Goal: Task Accomplishment & Management: Manage account settings

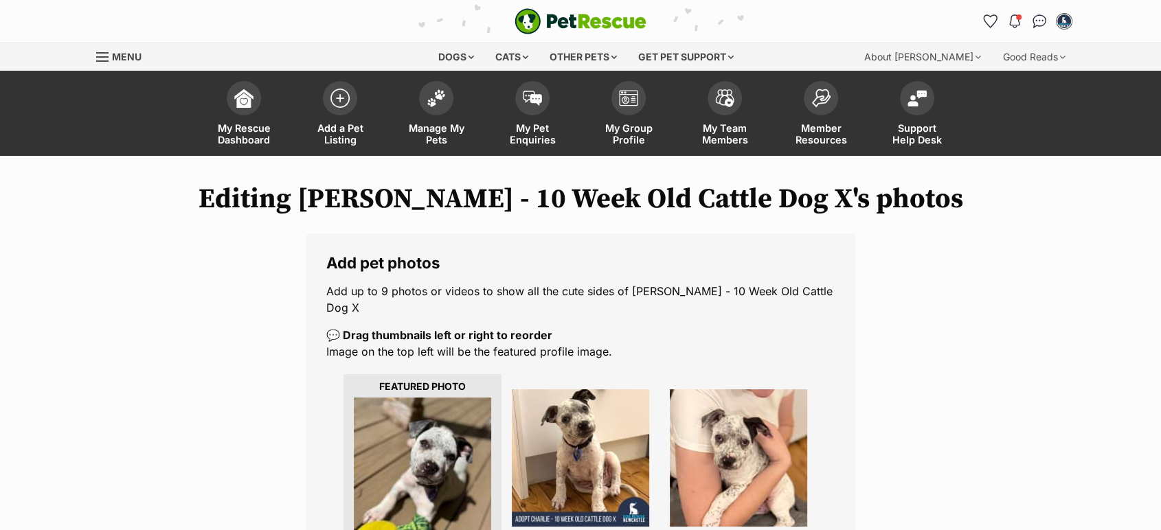
scroll to position [219, 0]
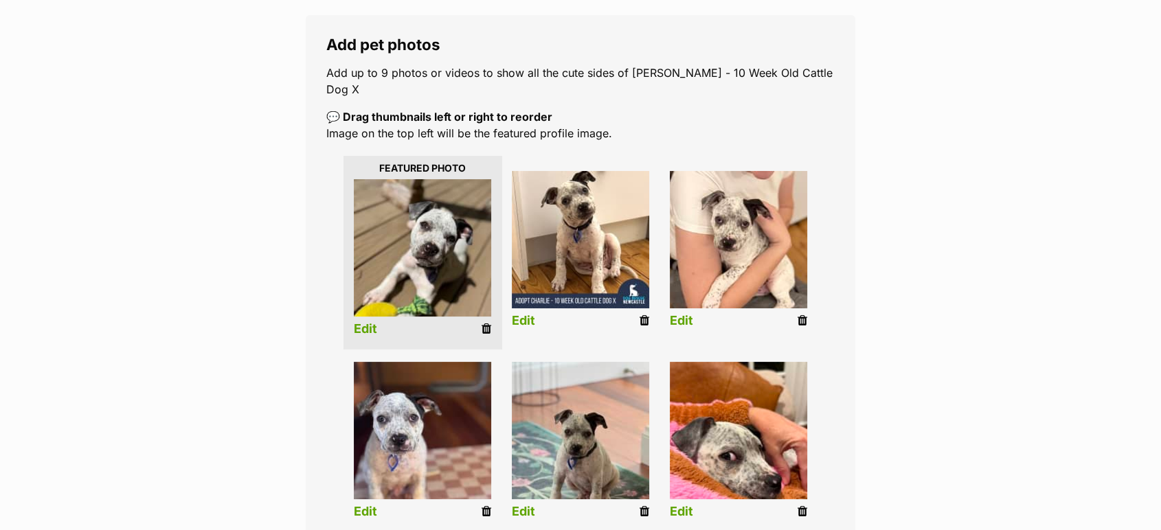
click at [484, 323] on icon at bounding box center [487, 329] width 10 height 12
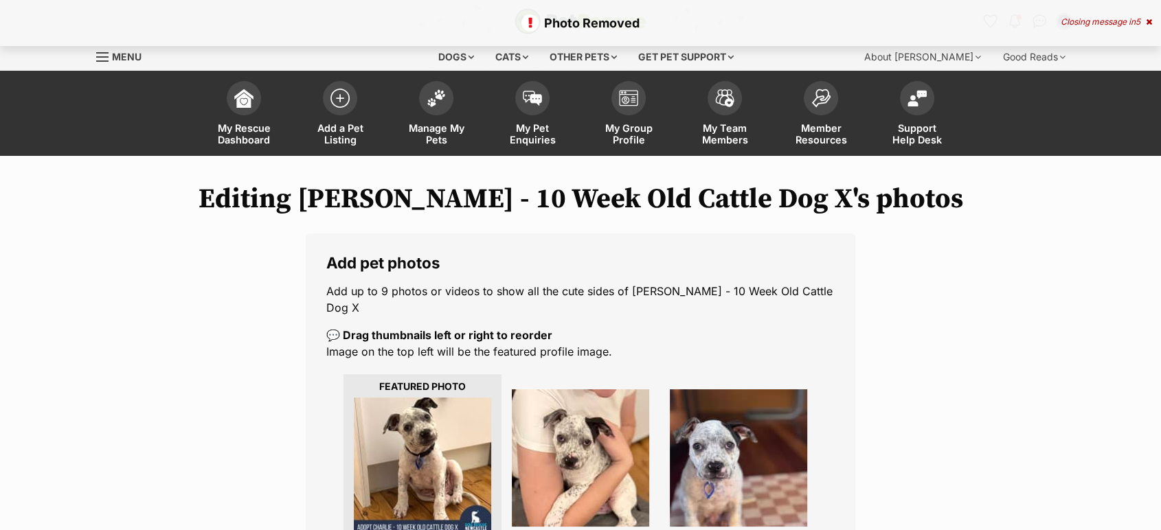
scroll to position [464, 0]
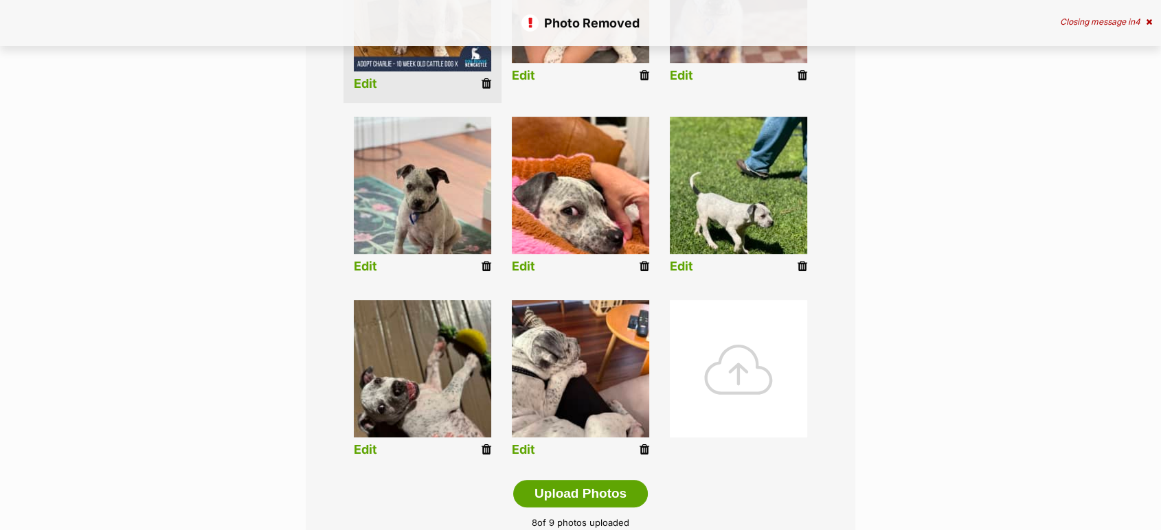
click at [753, 348] on div at bounding box center [738, 368] width 137 height 137
click at [737, 355] on div at bounding box center [738, 368] width 137 height 137
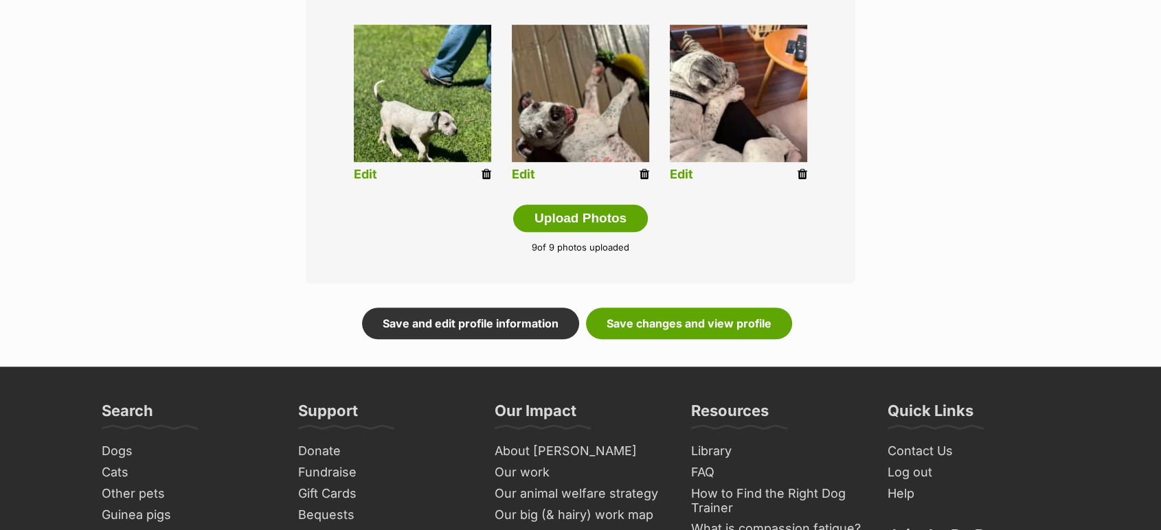
scroll to position [833, 0]
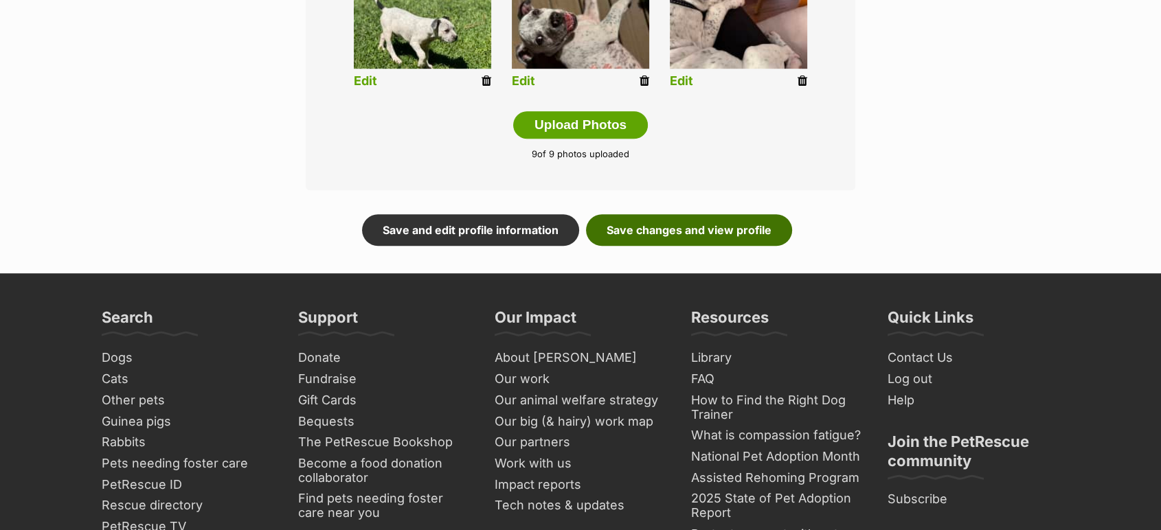
click at [711, 215] on link "Save changes and view profile" at bounding box center [689, 230] width 206 height 32
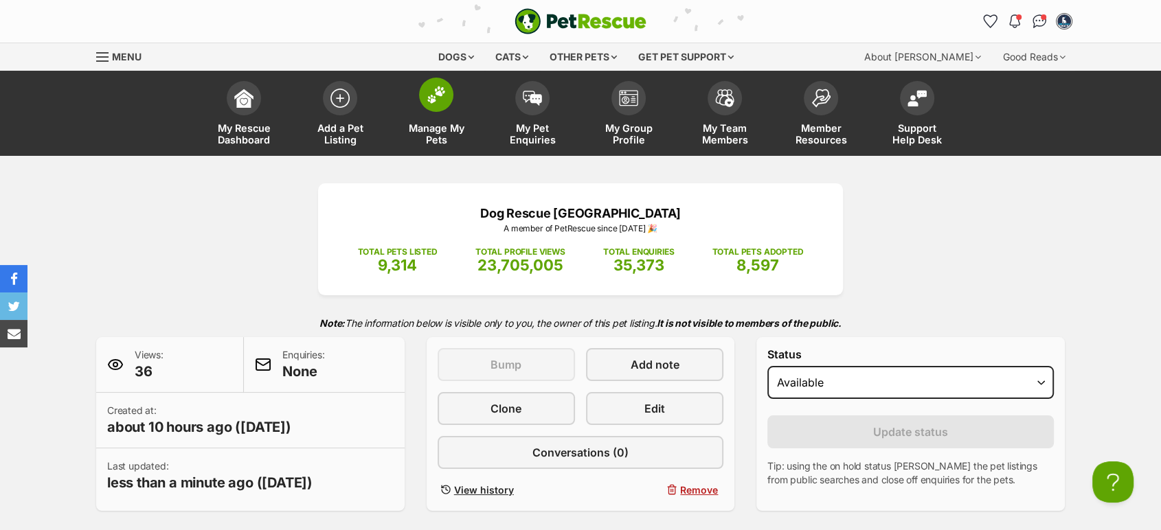
click at [430, 153] on link "Manage My Pets" at bounding box center [436, 115] width 96 height 82
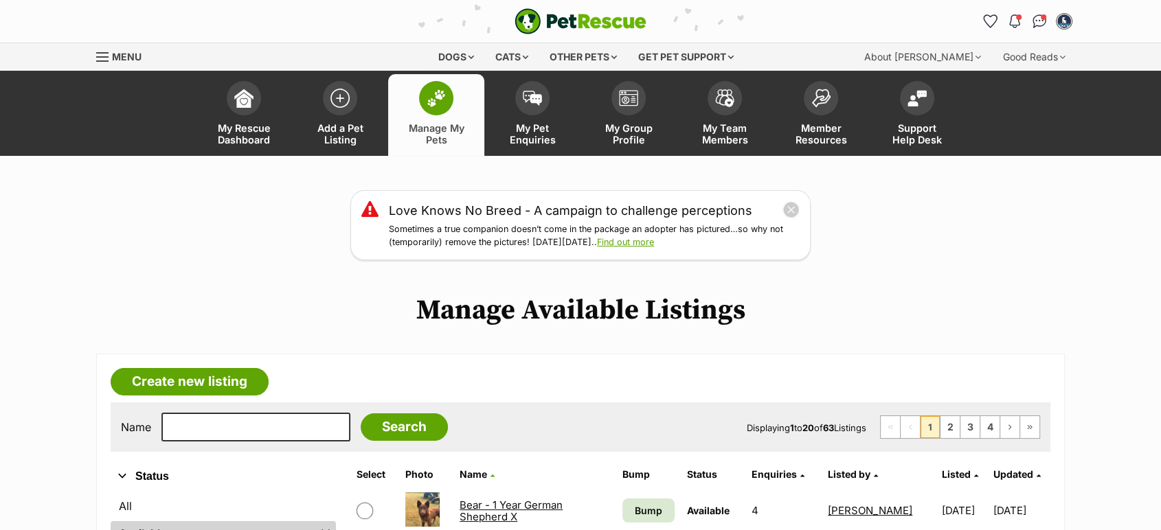
click at [205, 411] on div "Name Search Displaying 1 to 20 of 63 Listings First Page Previous Page 1 2 3 4 …" at bounding box center [581, 427] width 940 height 49
click at [203, 416] on input "text" at bounding box center [255, 427] width 189 height 29
type input "nala"
click at [361, 414] on input "Search" at bounding box center [404, 427] width 87 height 27
click at [485, 504] on link "Nala - [DEMOGRAPHIC_DATA] Border Collie X" at bounding box center [533, 511] width 146 height 25
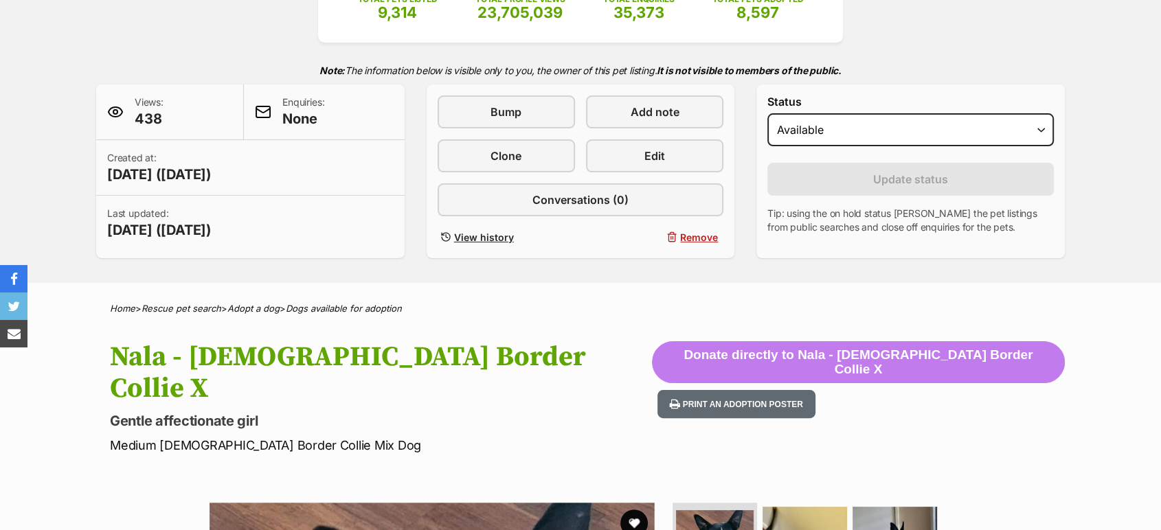
scroll to position [214, 0]
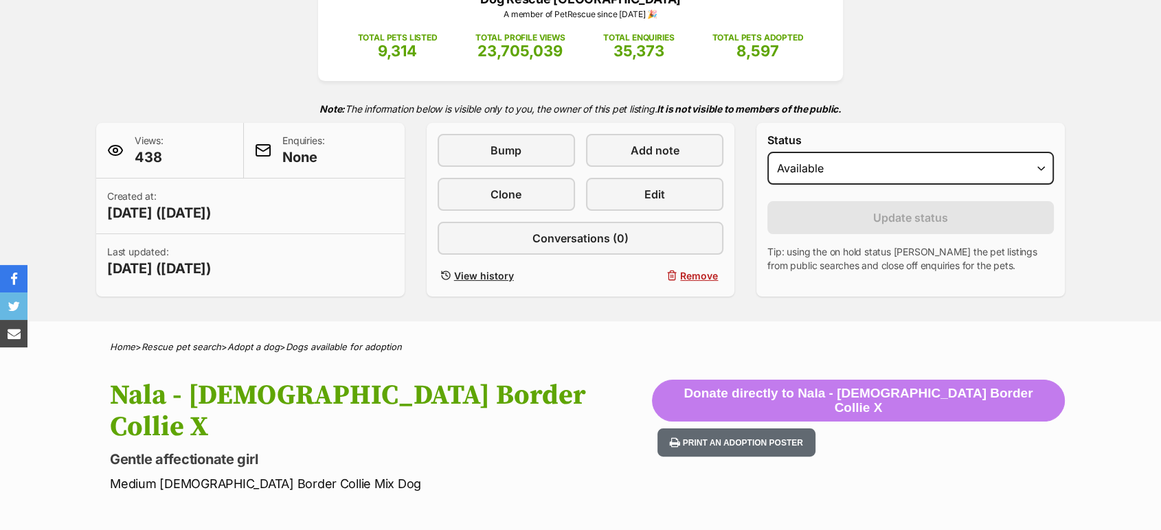
click at [882, 158] on select "Draft Available On hold Adopted" at bounding box center [911, 168] width 287 height 33
select select "on_hold"
click at [768, 152] on select "Draft Available On hold Adopted" at bounding box center [911, 168] width 287 height 33
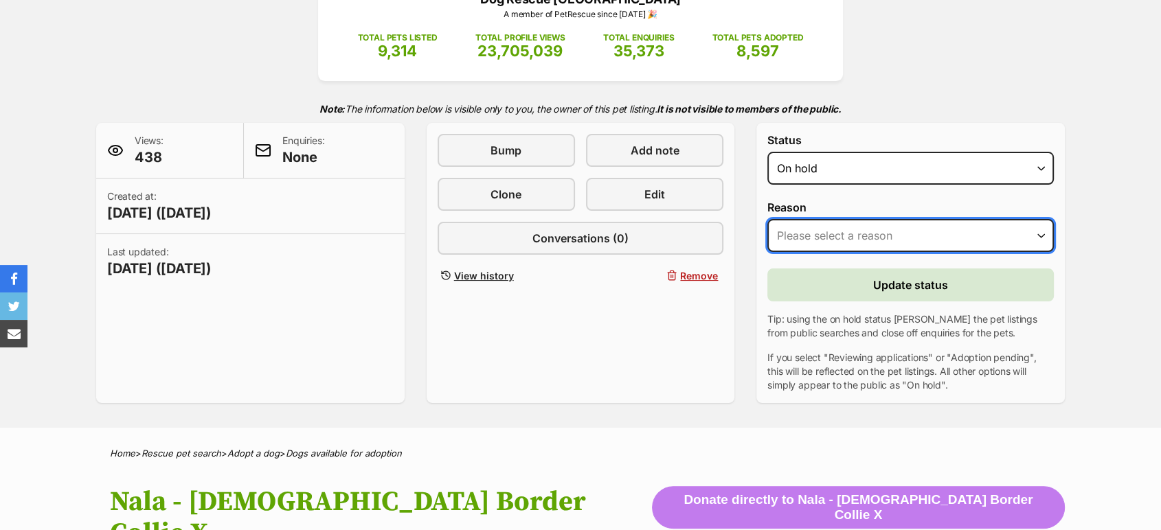
click at [819, 234] on select "Please select a reason Medical reasons Reviewing applications Adoption pending …" at bounding box center [911, 235] width 287 height 33
select select "adoption_pending"
click at [768, 219] on select "Please select a reason Medical reasons Reviewing applications Adoption pending …" at bounding box center [911, 235] width 287 height 33
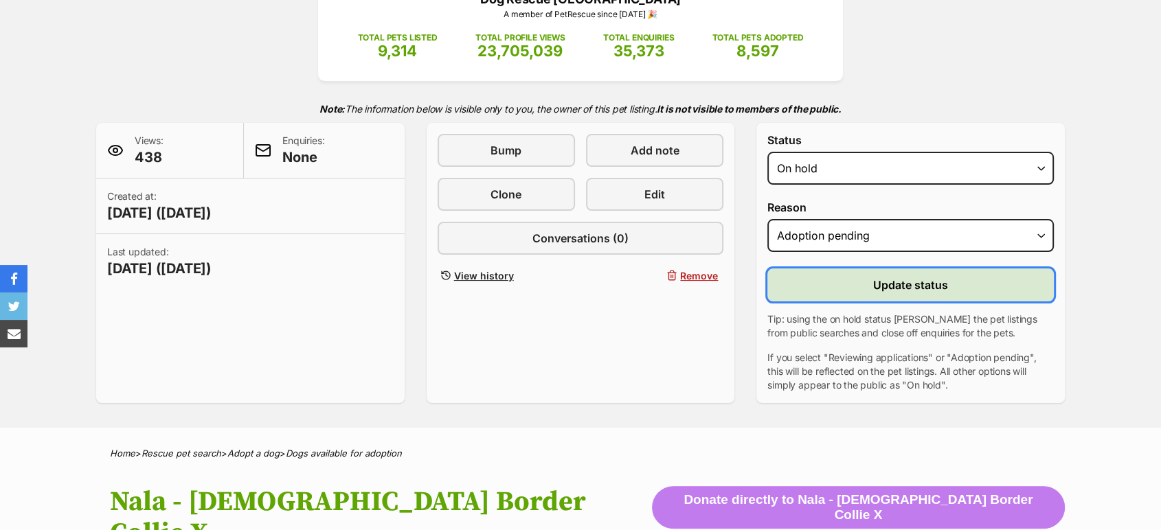
click at [836, 295] on button "Update status" at bounding box center [911, 285] width 287 height 33
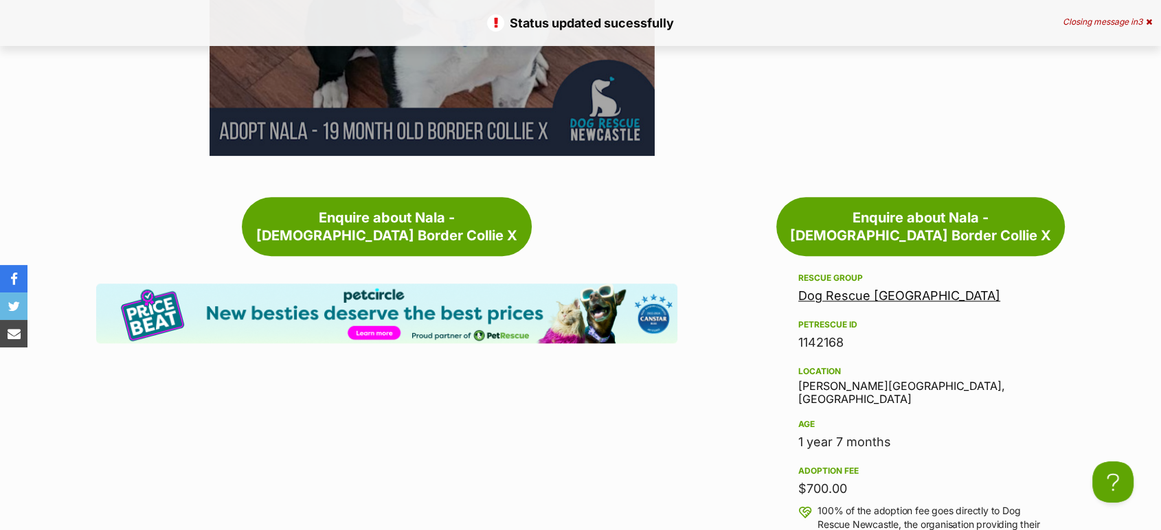
click at [826, 333] on div "1142168" at bounding box center [920, 342] width 245 height 19
copy div "1142168"
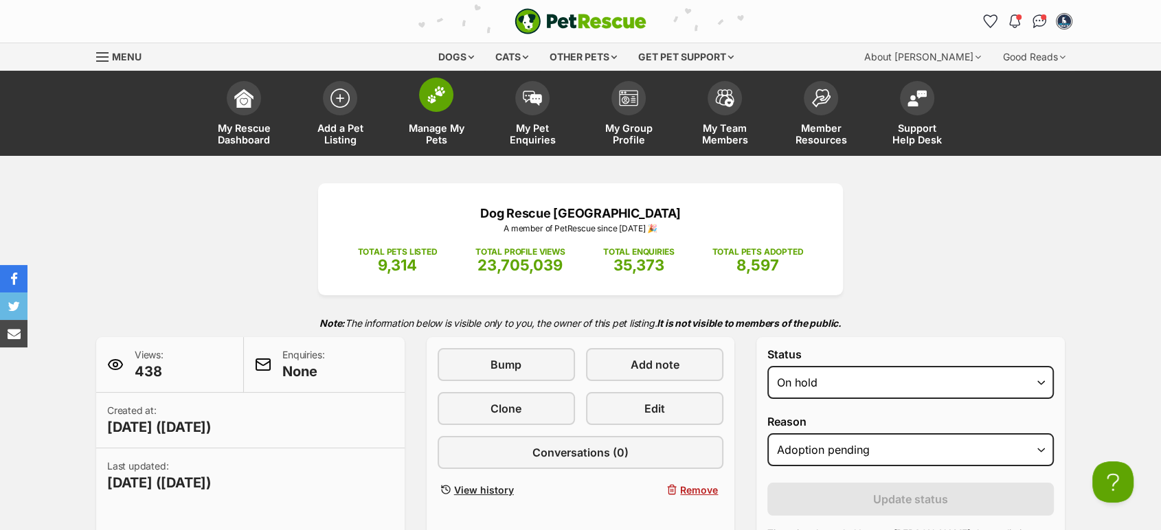
click at [447, 115] on link "Manage My Pets" at bounding box center [436, 115] width 96 height 82
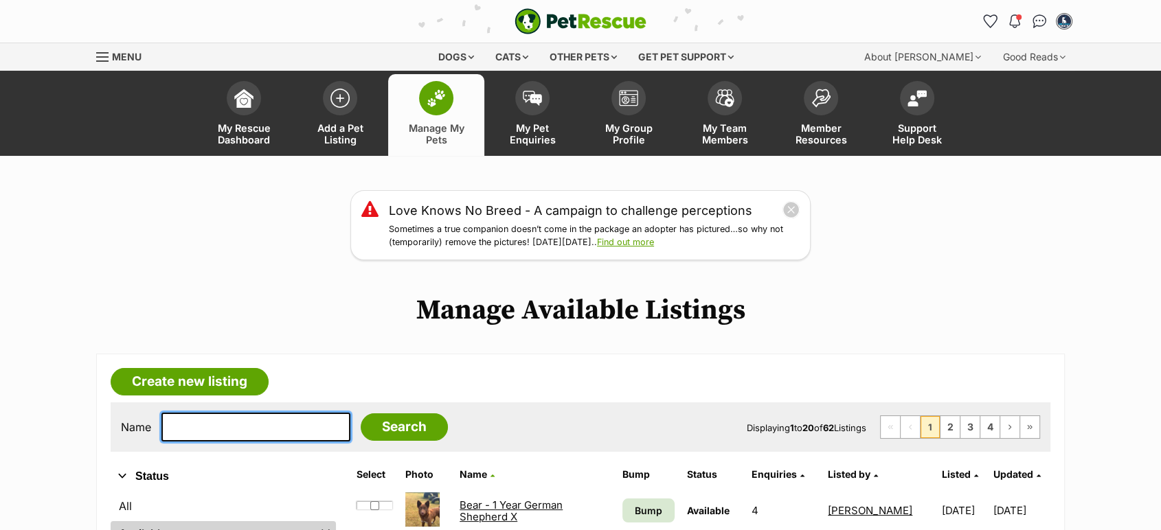
click at [245, 437] on input "text" at bounding box center [255, 427] width 189 height 29
type input "tiddle"
click at [361, 414] on input "Search" at bounding box center [404, 427] width 87 height 27
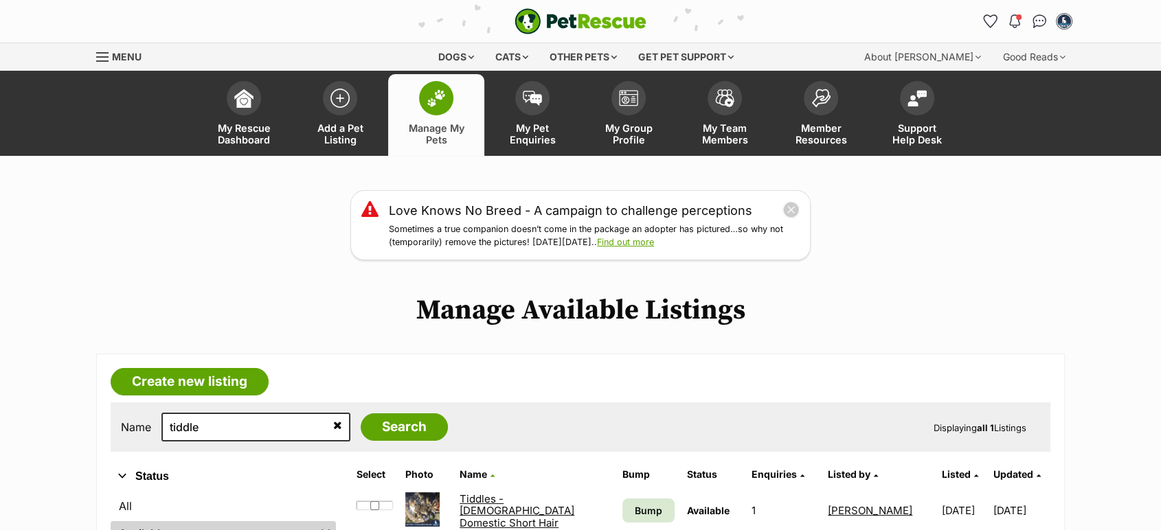
click at [511, 504] on link "Tiddles - [DEMOGRAPHIC_DATA] Domestic Short Hair" at bounding box center [517, 511] width 115 height 37
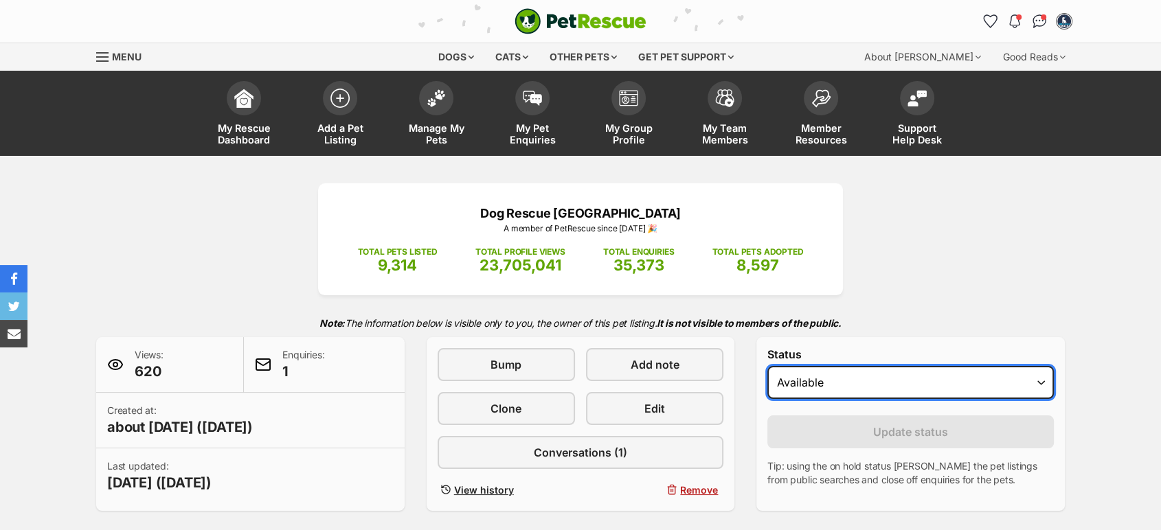
click at [817, 393] on select "Draft - not available as listing has enquires Available On hold Adopted" at bounding box center [911, 382] width 287 height 33
select select "rehomed"
click at [768, 367] on select "Draft - not available as listing has enquires Available On hold Adopted" at bounding box center [911, 382] width 287 height 33
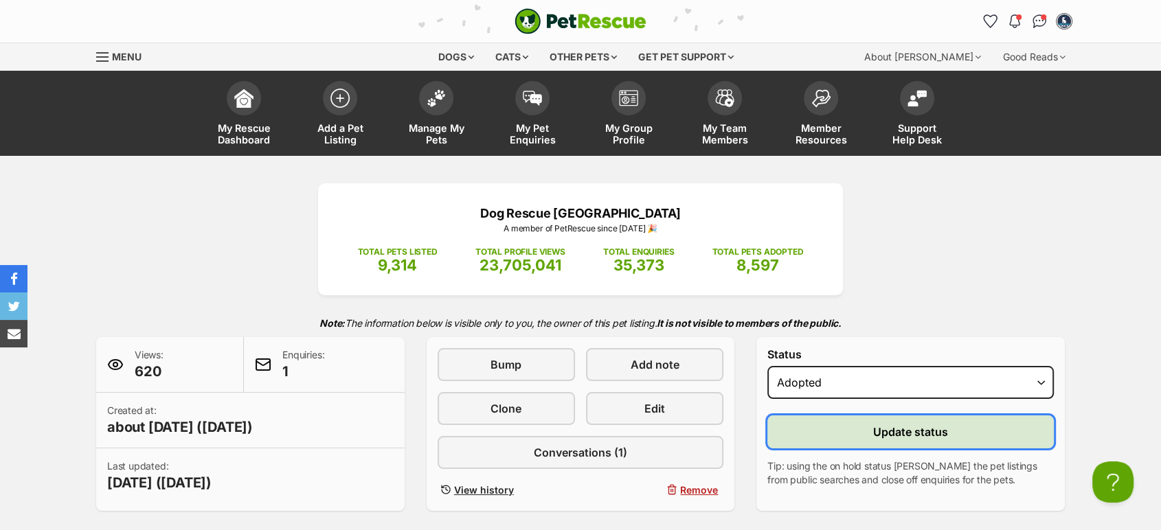
click at [819, 434] on button "Update status" at bounding box center [911, 432] width 287 height 33
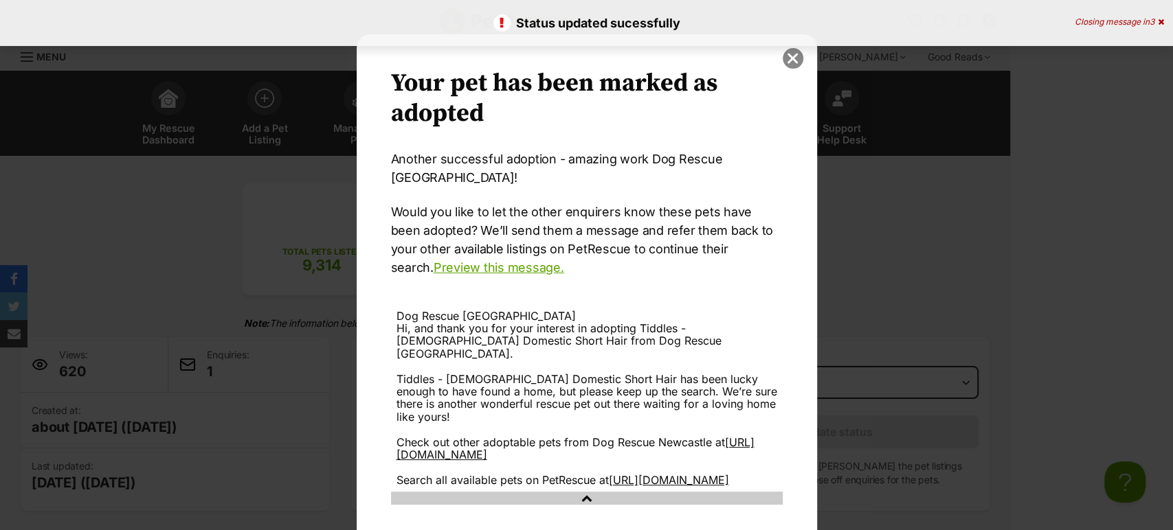
click at [794, 63] on button "close" at bounding box center [793, 58] width 21 height 21
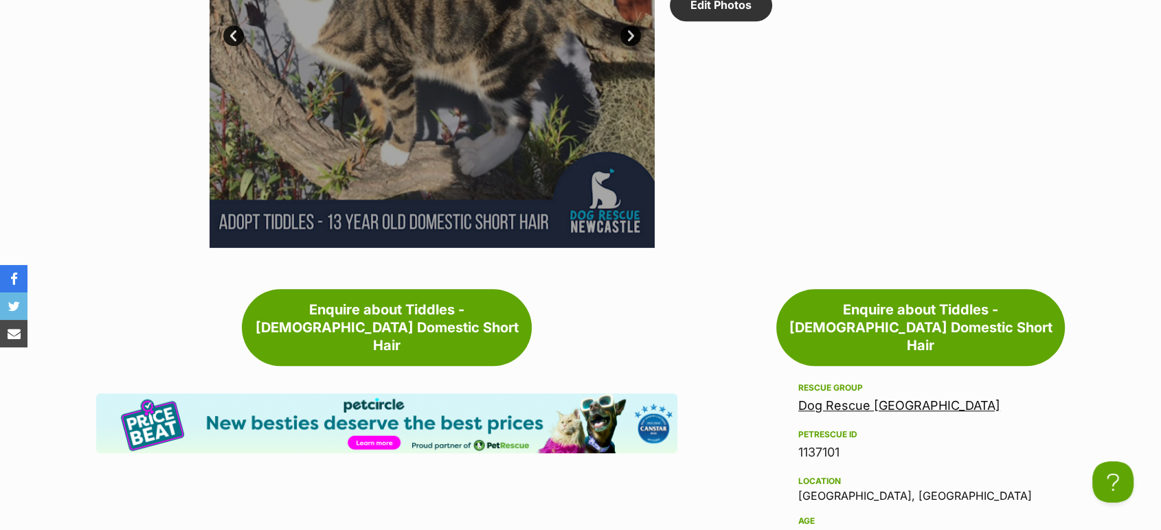
scroll to position [1052, 0]
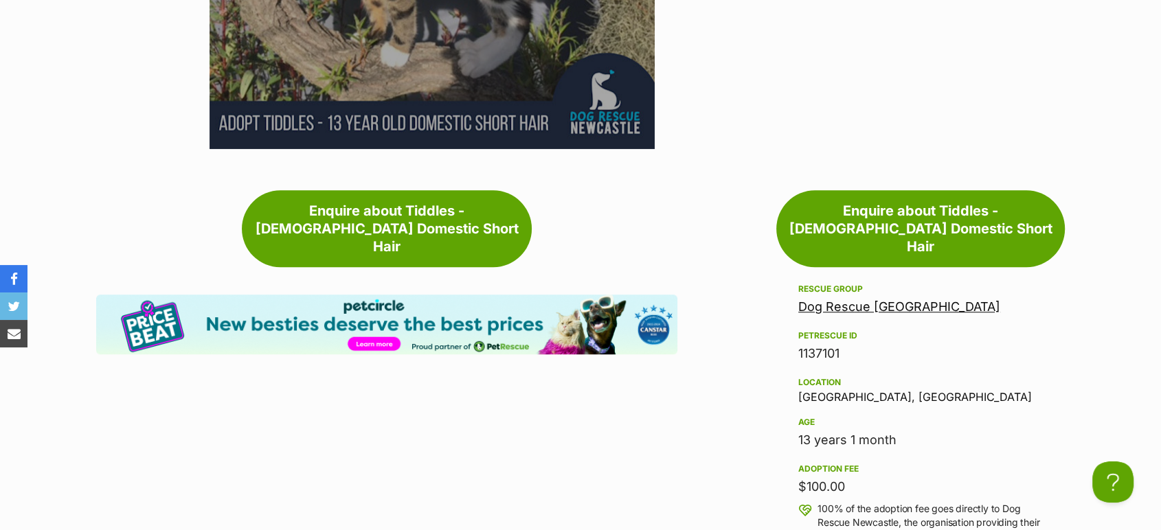
click at [818, 344] on div "1137101" at bounding box center [920, 353] width 245 height 19
copy div "1137101"
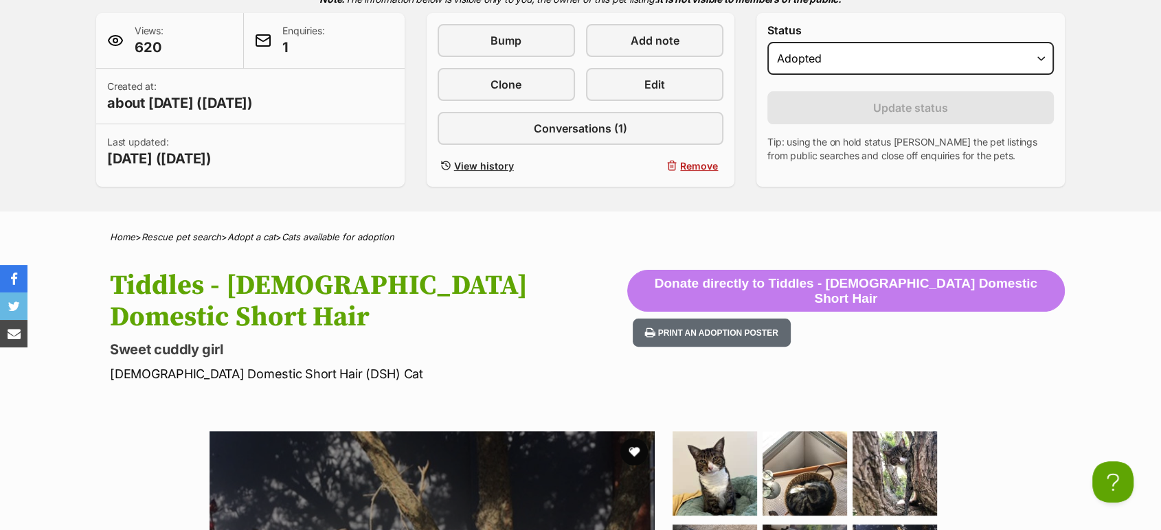
scroll to position [71, 0]
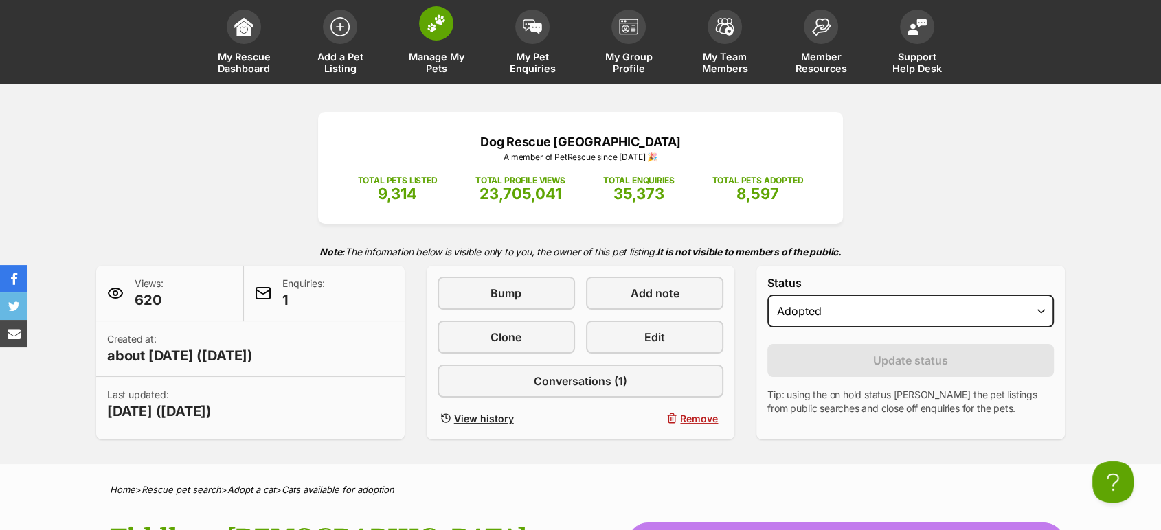
click at [422, 76] on link "Manage My Pets" at bounding box center [436, 44] width 96 height 82
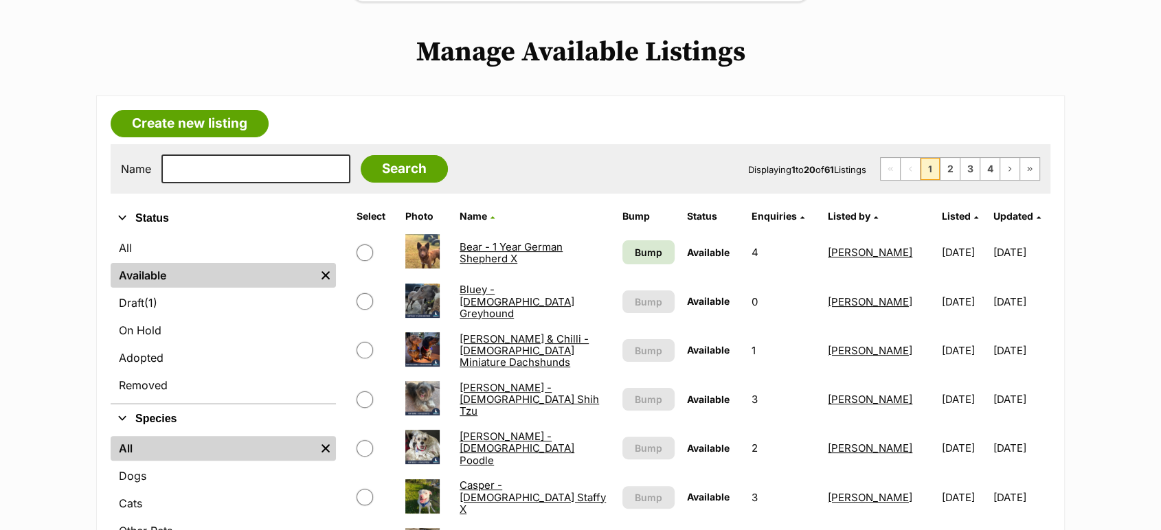
scroll to position [296, 0]
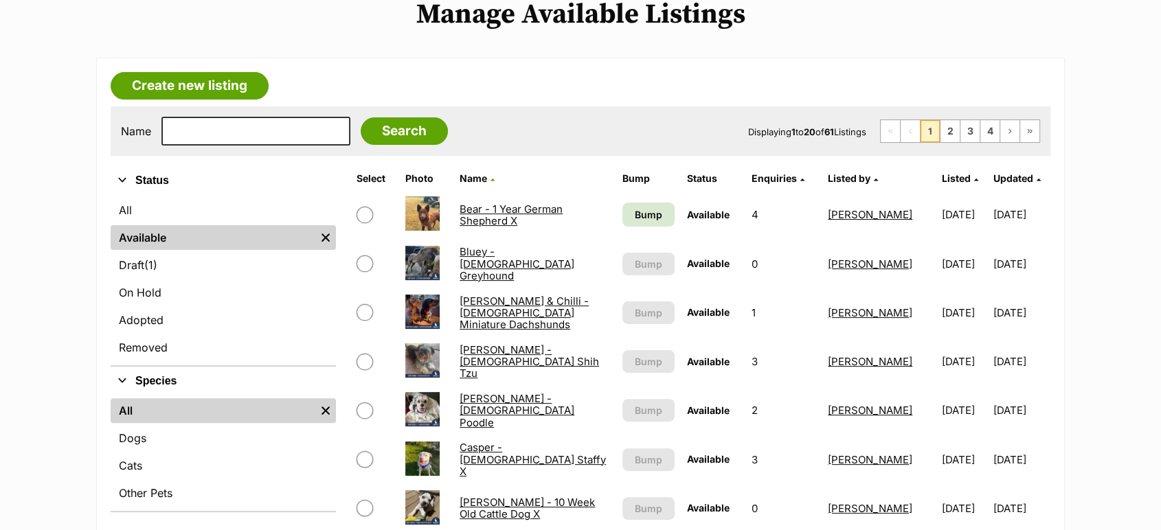
drag, startPoint x: 1172, startPoint y: 85, endPoint x: 1162, endPoint y: 147, distance: 62.6
click at [219, 261] on link "Draft (1) Items" at bounding box center [223, 265] width 225 height 25
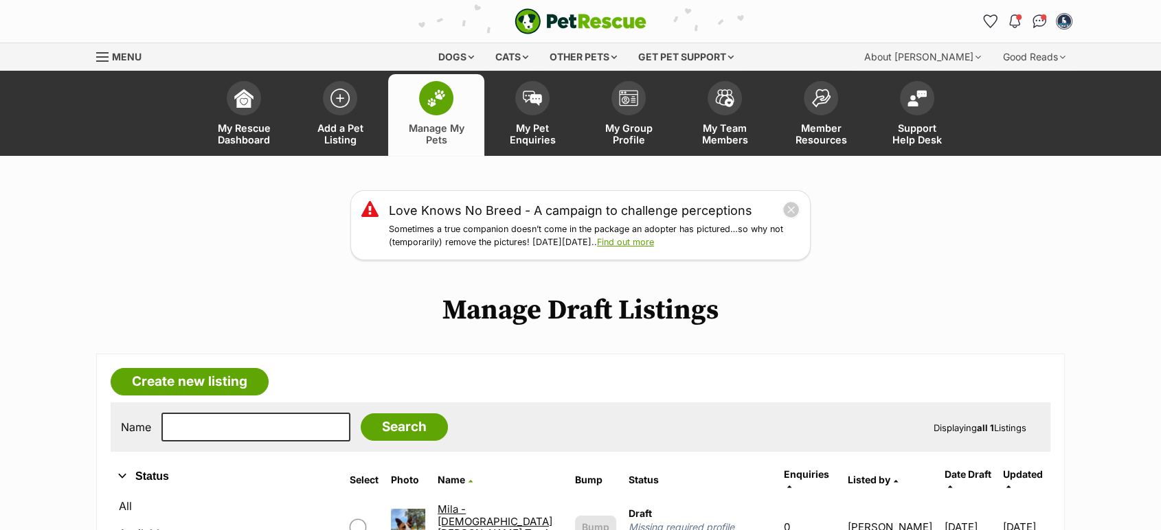
click at [499, 509] on link "Mila - 5 Year Old Jack Russell Terrier X" at bounding box center [498, 527] width 121 height 49
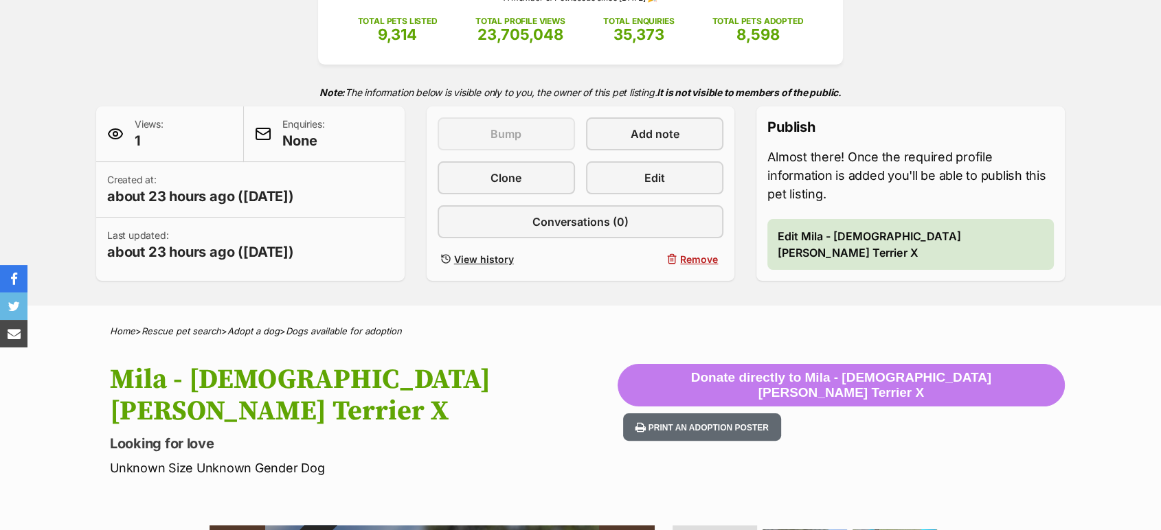
scroll to position [234, 0]
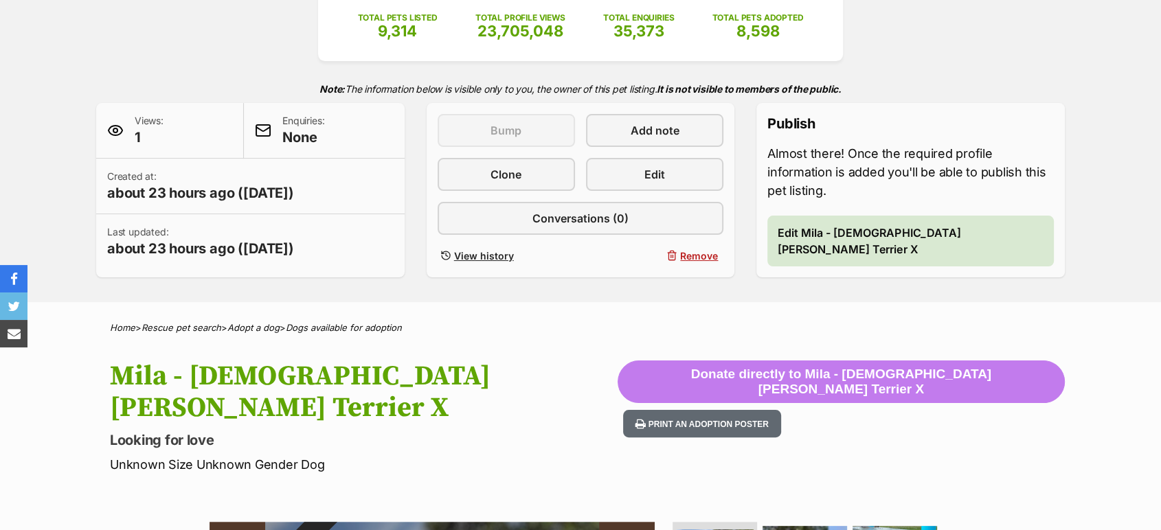
click at [693, 165] on link "Edit" at bounding box center [654, 174] width 137 height 33
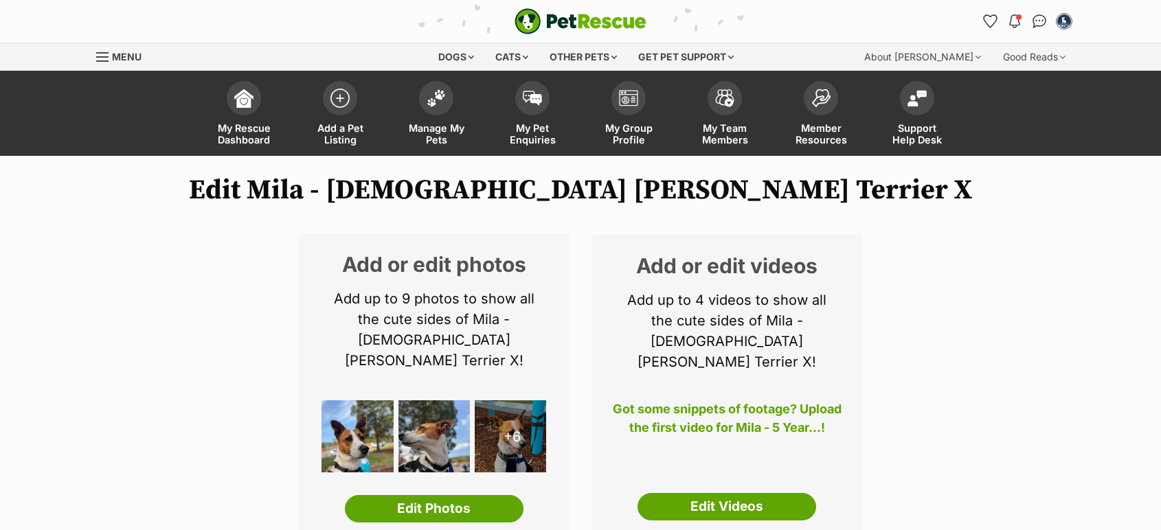
select select
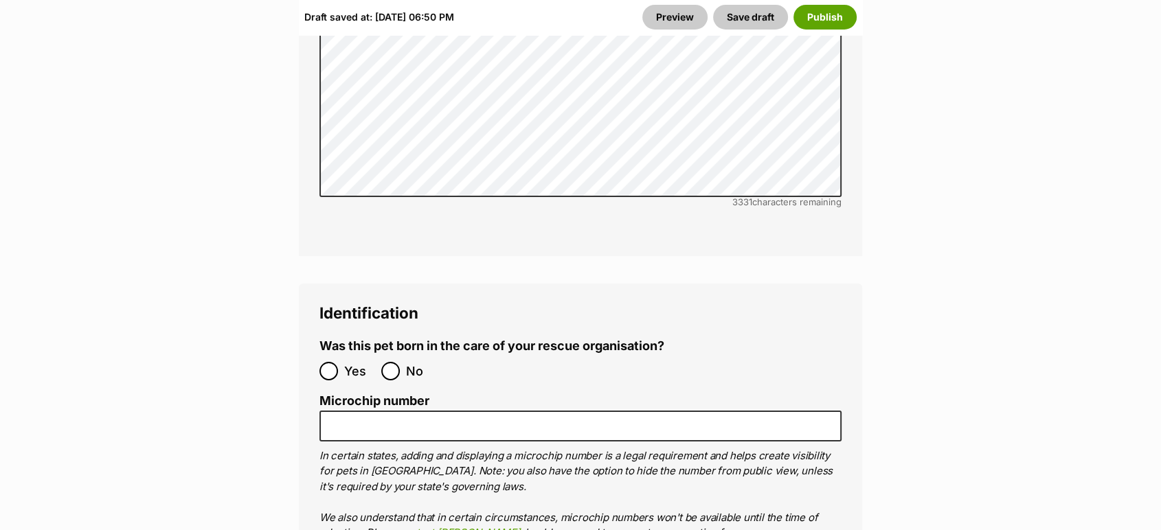
scroll to position [4705, 0]
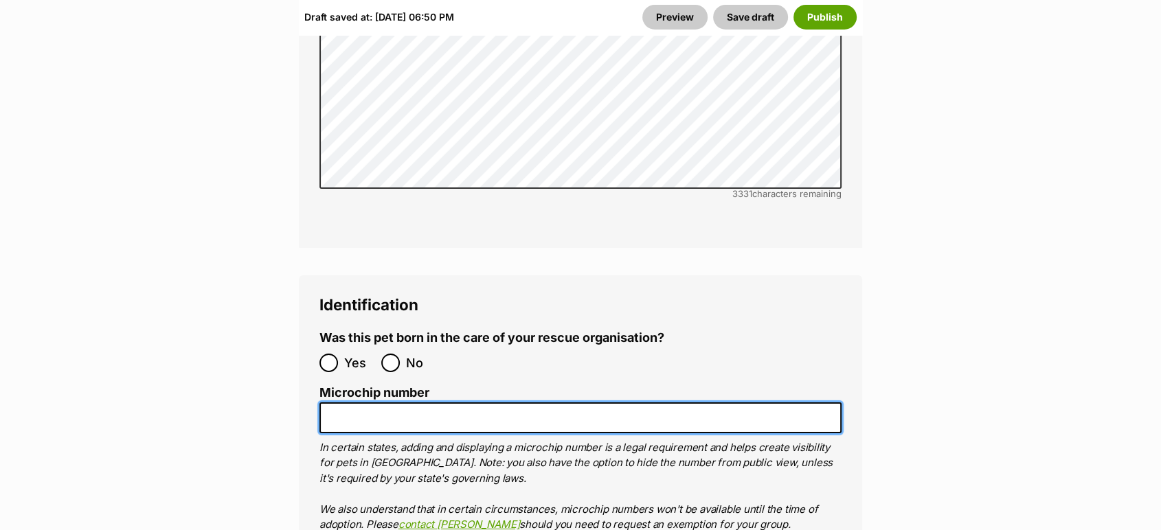
click at [635, 403] on input "Microchip number" at bounding box center [581, 418] width 522 height 31
paste input "900113001037694"
type input "900113001037694"
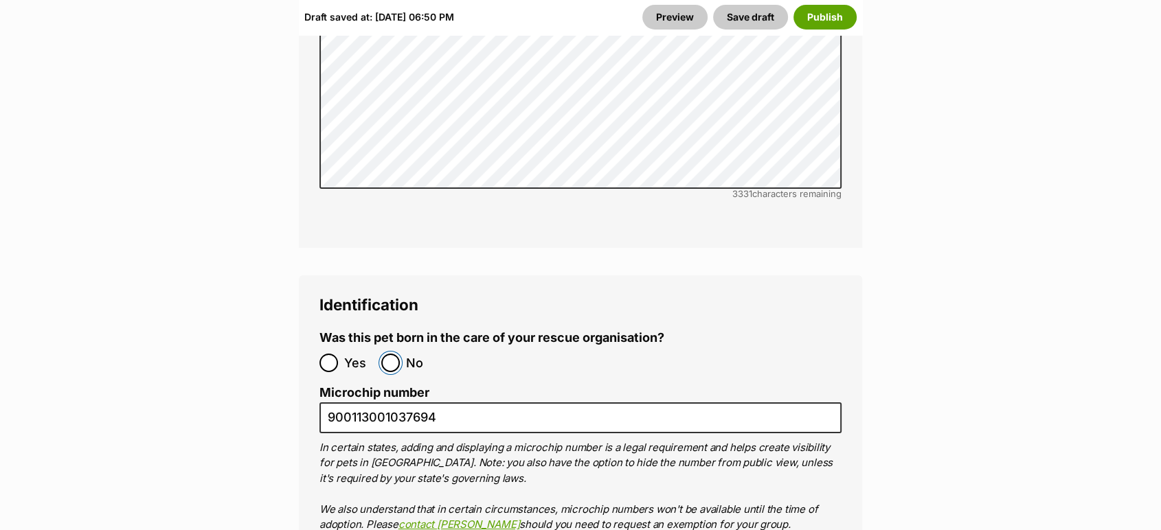
click at [396, 354] on input "No" at bounding box center [390, 363] width 19 height 19
radio input "true"
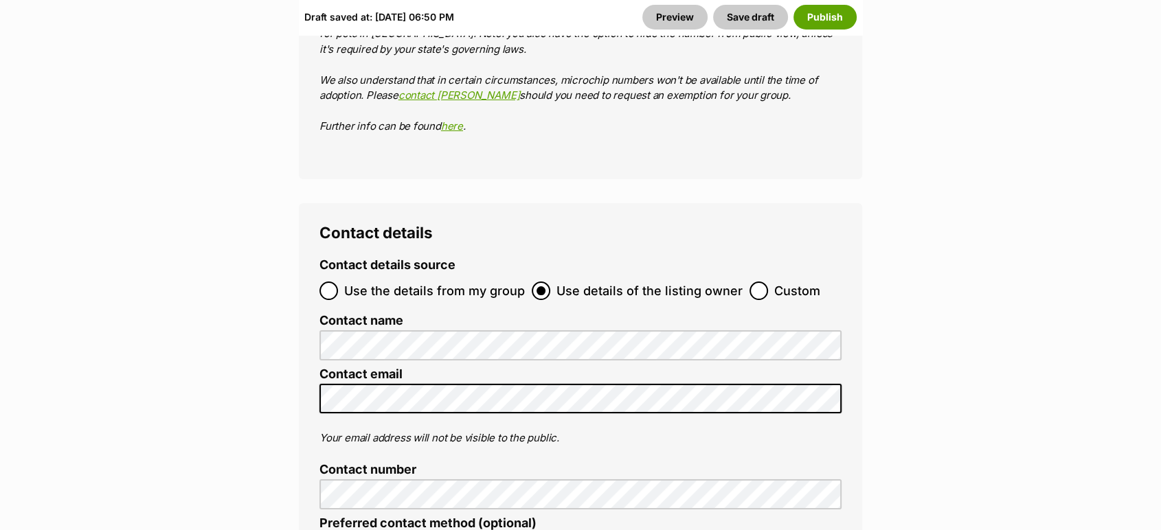
scroll to position [5143, 0]
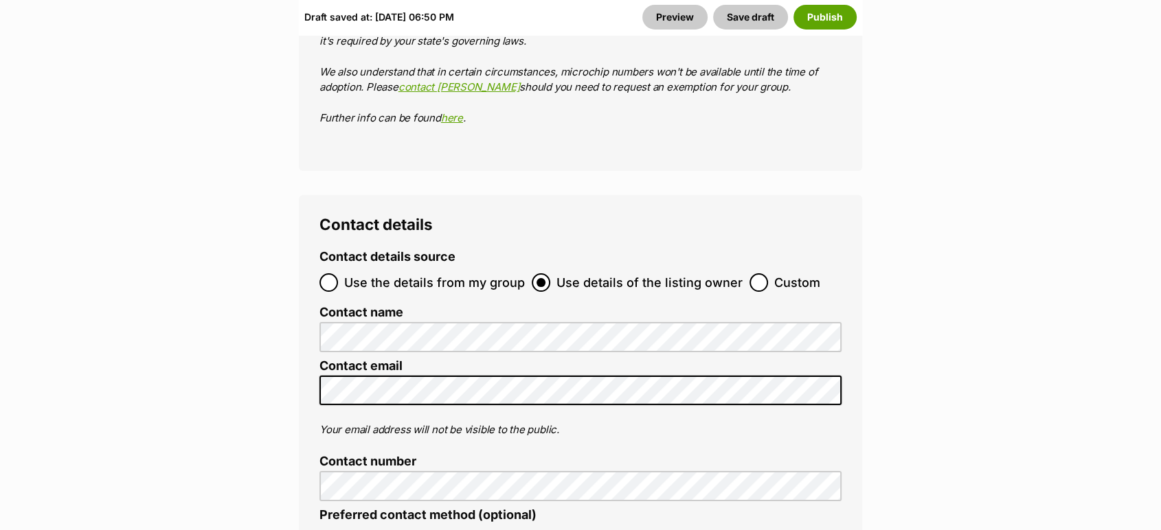
click at [779, 273] on span "Custom" at bounding box center [797, 282] width 46 height 19
click at [768, 273] on input "Custom" at bounding box center [759, 282] width 19 height 19
radio input "true"
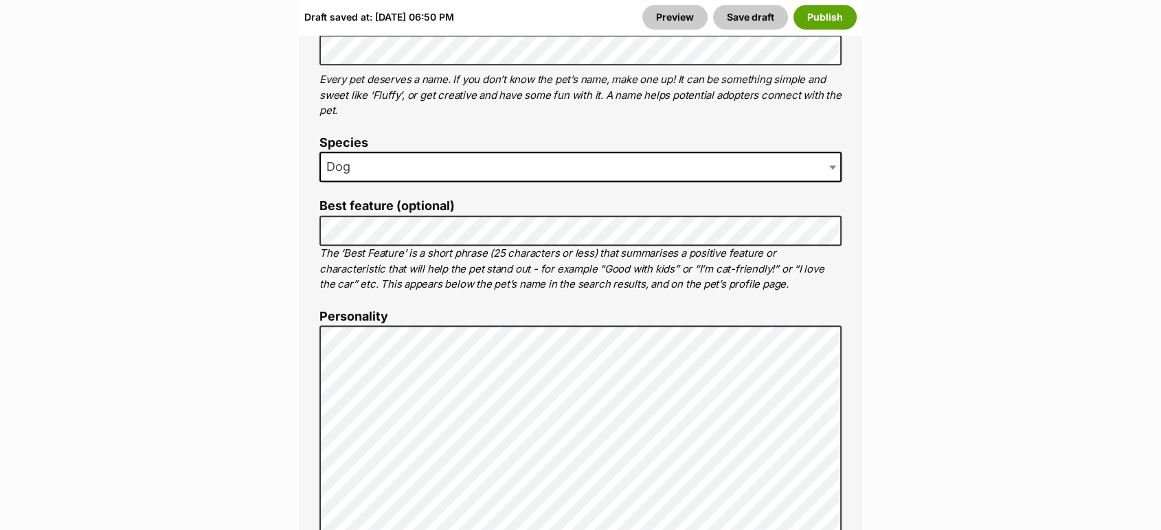
scroll to position [898, 0]
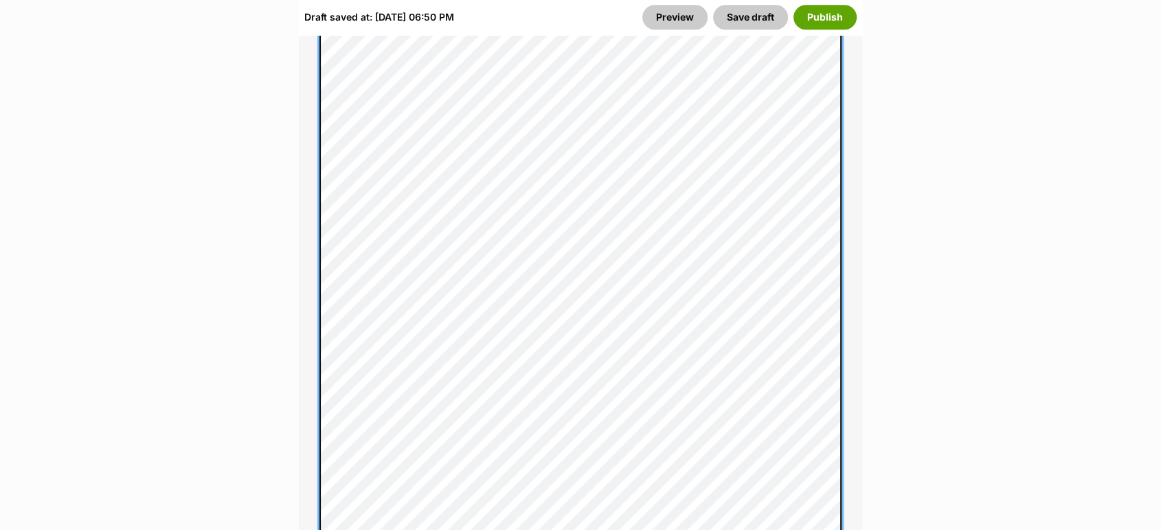
scroll to position [1302, 0]
click at [313, 345] on div "About This Pet Name Henlo there, it looks like you might be using the pet name …" at bounding box center [580, 297] width 563 height 1491
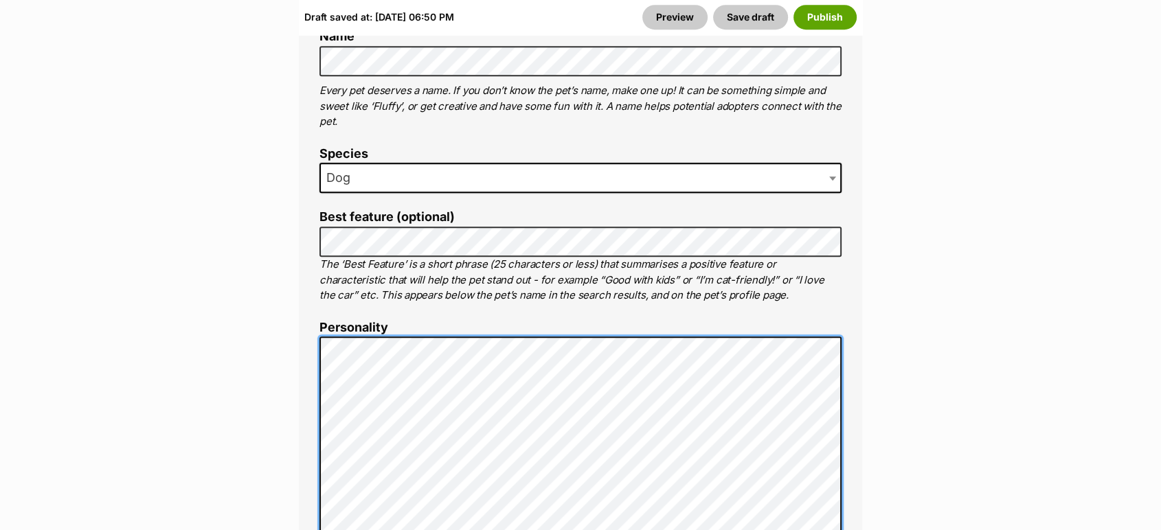
scroll to position [825, 0]
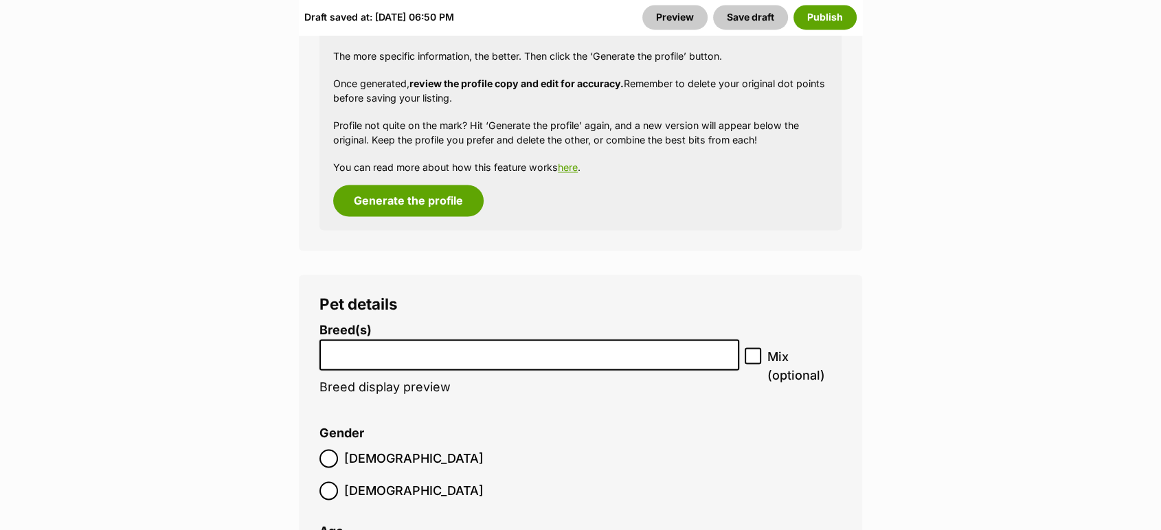
scroll to position [2170, 0]
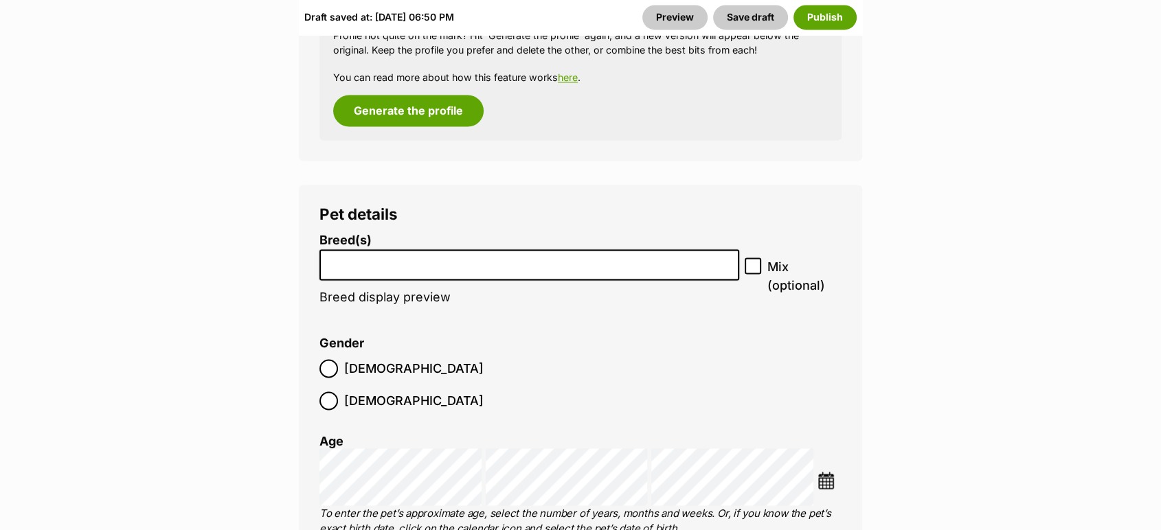
click at [682, 254] on input "search" at bounding box center [529, 261] width 410 height 14
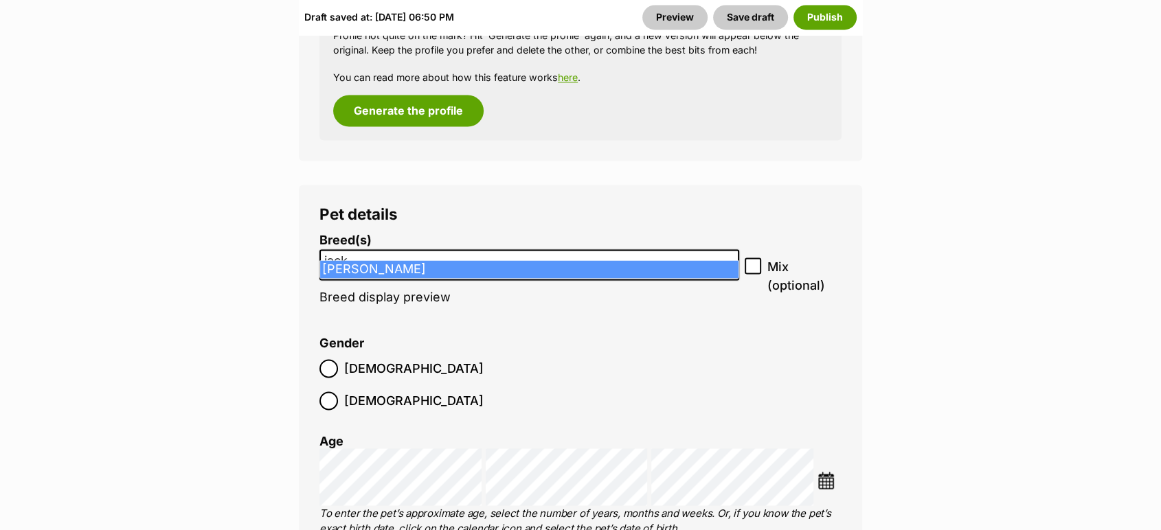
type input "jack"
select select "118"
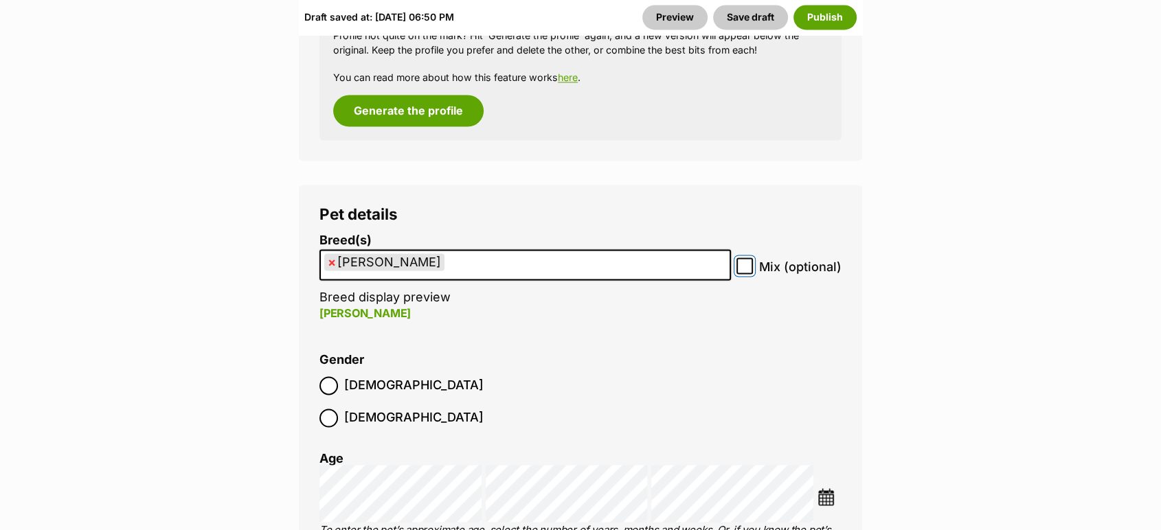
click at [744, 258] on input "Mix (optional)" at bounding box center [745, 266] width 16 height 16
checkbox input "true"
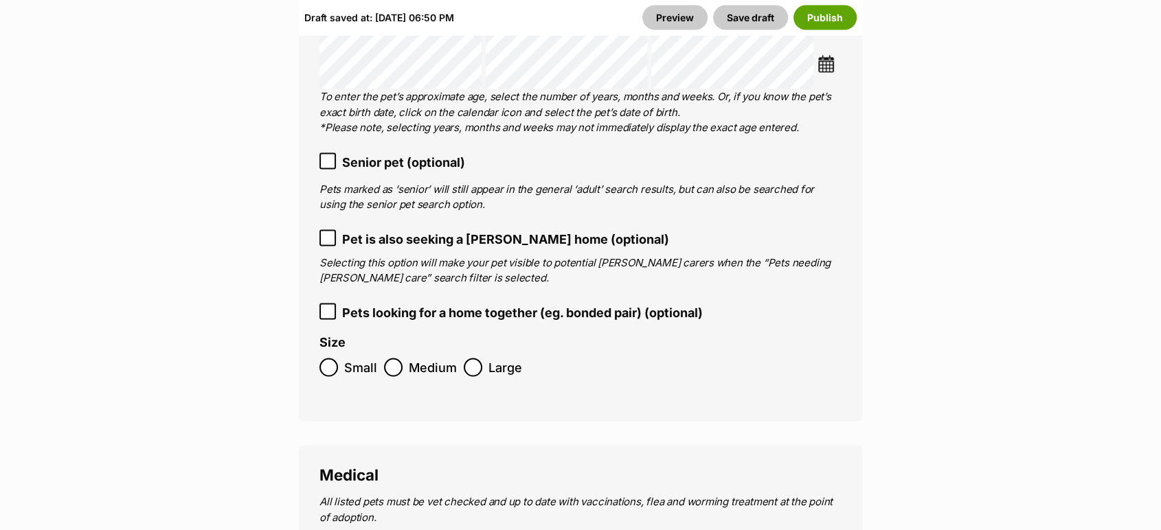
scroll to position [2611, 0]
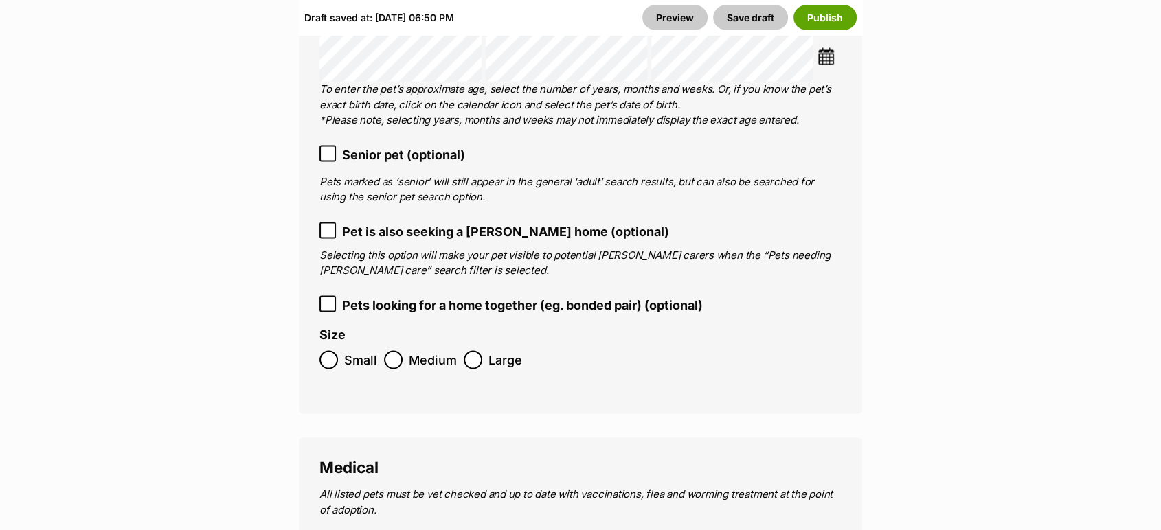
click at [427, 350] on span "Medium" at bounding box center [433, 359] width 48 height 19
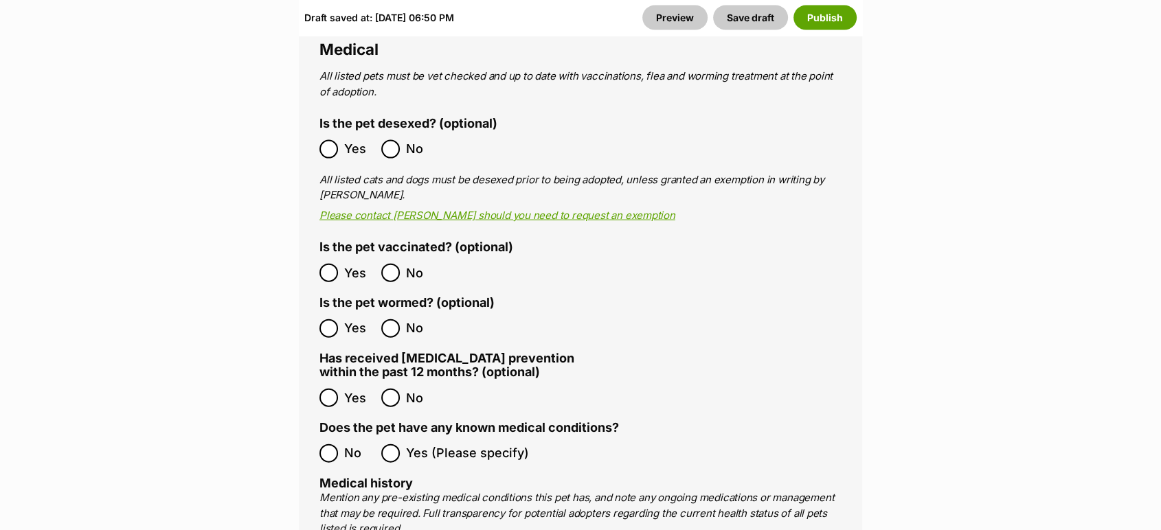
scroll to position [3062, 0]
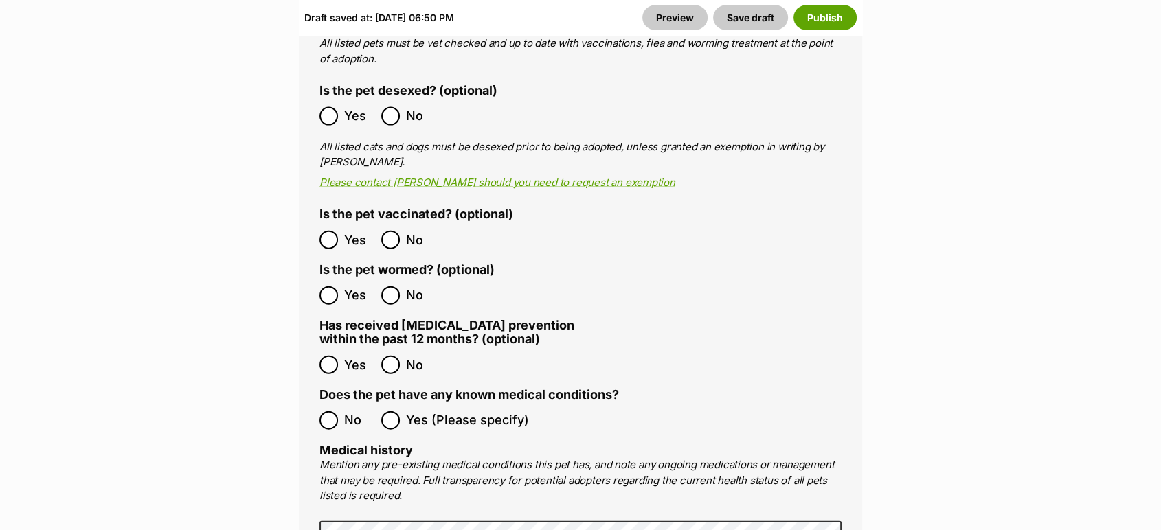
click at [341, 100] on ol "Yes No" at bounding box center [450, 116] width 261 height 32
click at [328, 280] on ol "Yes No" at bounding box center [450, 296] width 261 height 32
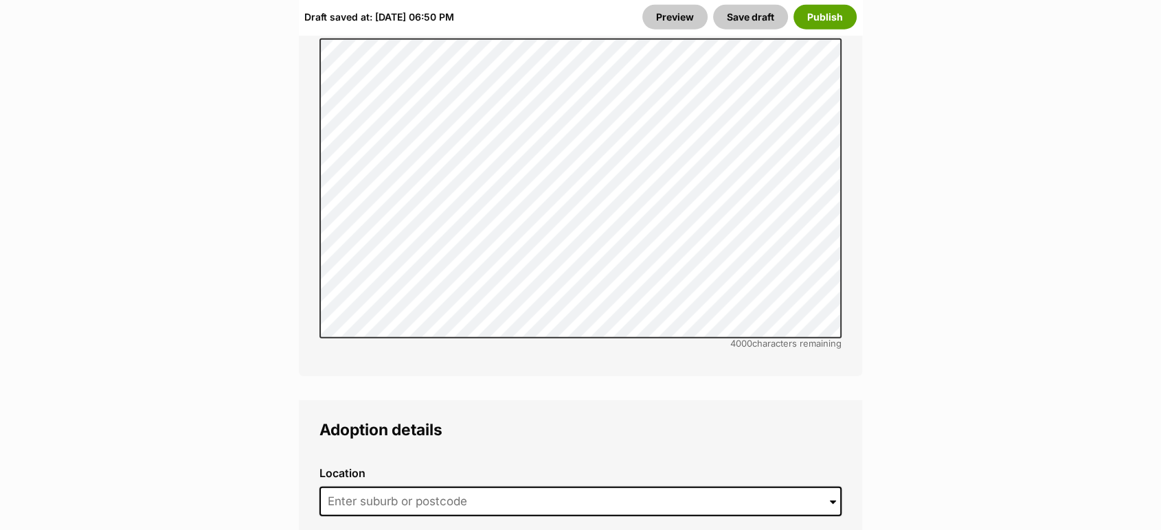
scroll to position [3803, 0]
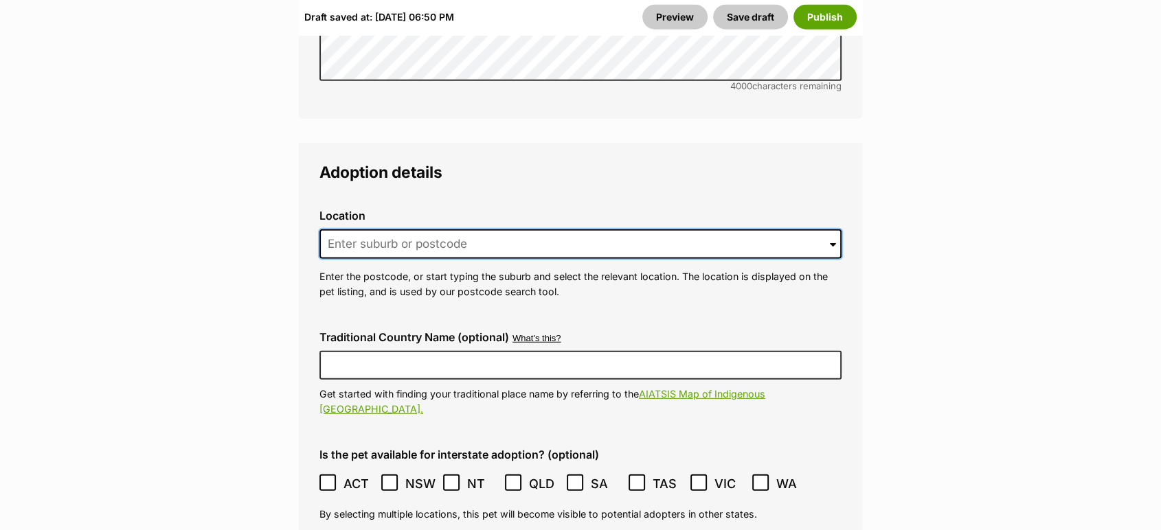
click at [700, 230] on input at bounding box center [581, 245] width 522 height 30
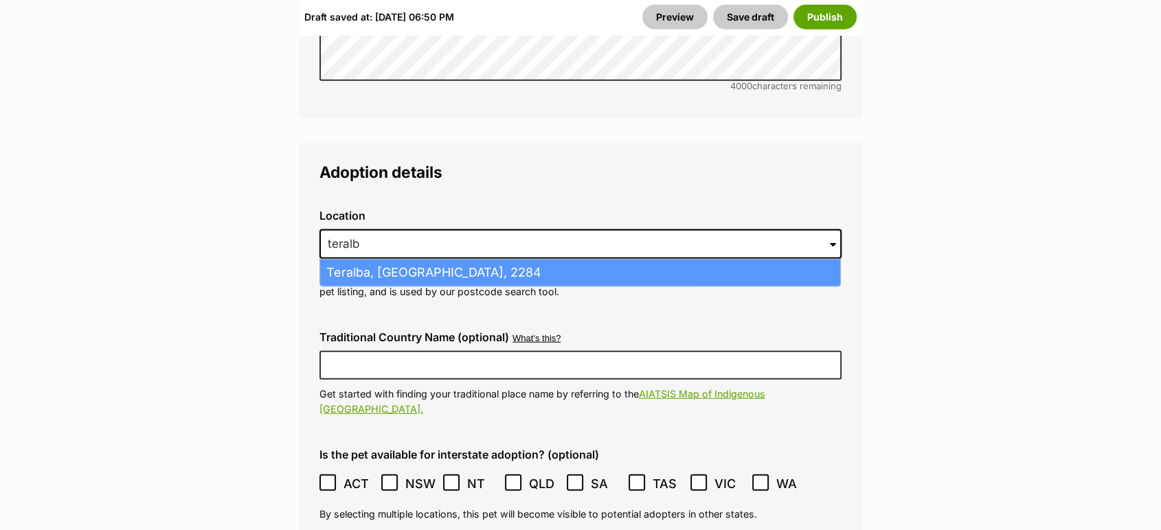
click at [671, 260] on li "Teralba, New South Wales, 2284" at bounding box center [580, 273] width 520 height 27
type input "Teralba, New South Wales, 2284"
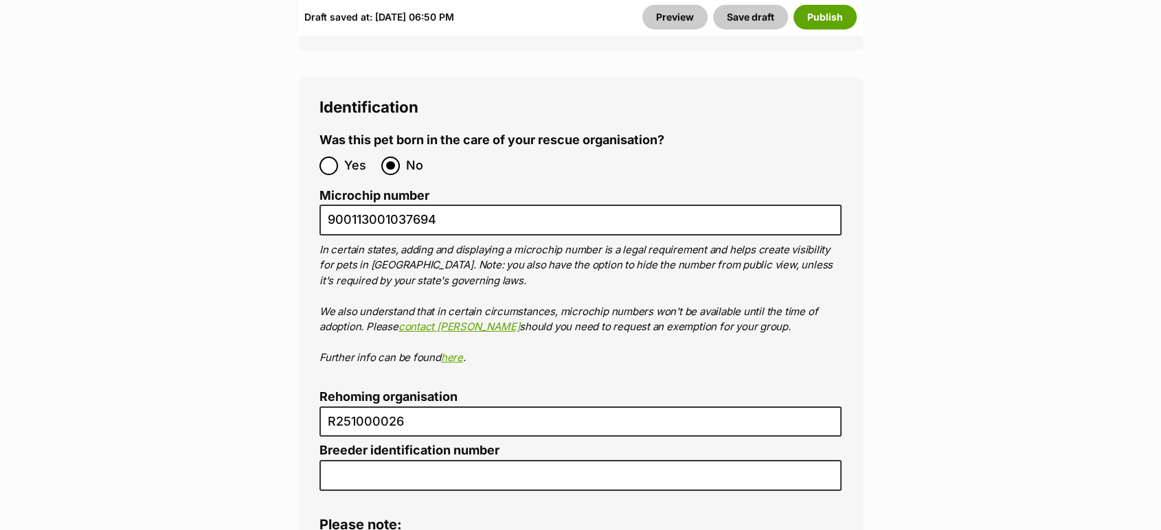
scroll to position [5253, 0]
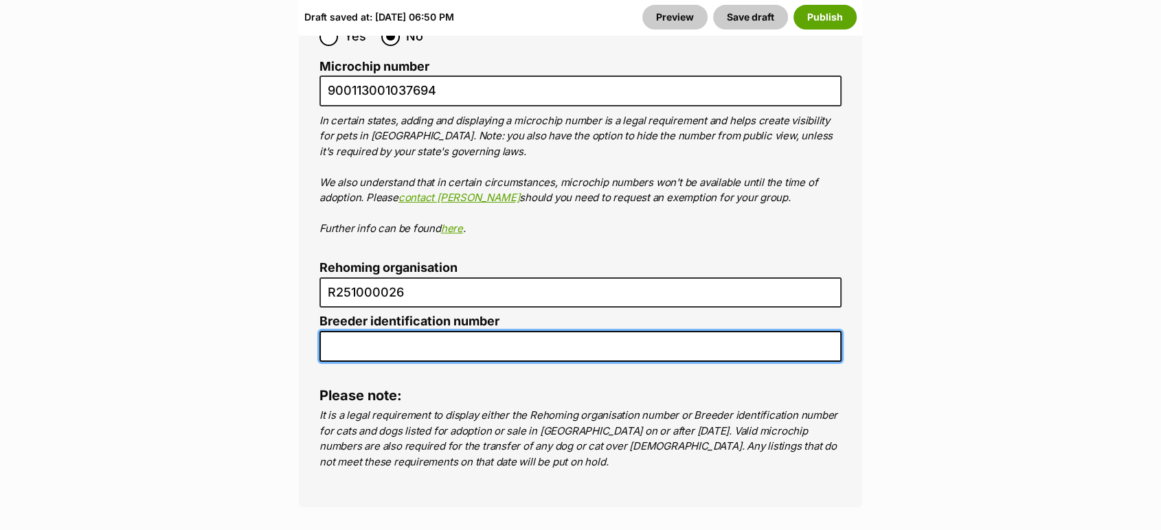
click at [597, 331] on input "Breeder identification number" at bounding box center [581, 346] width 522 height 31
type input "N/A"
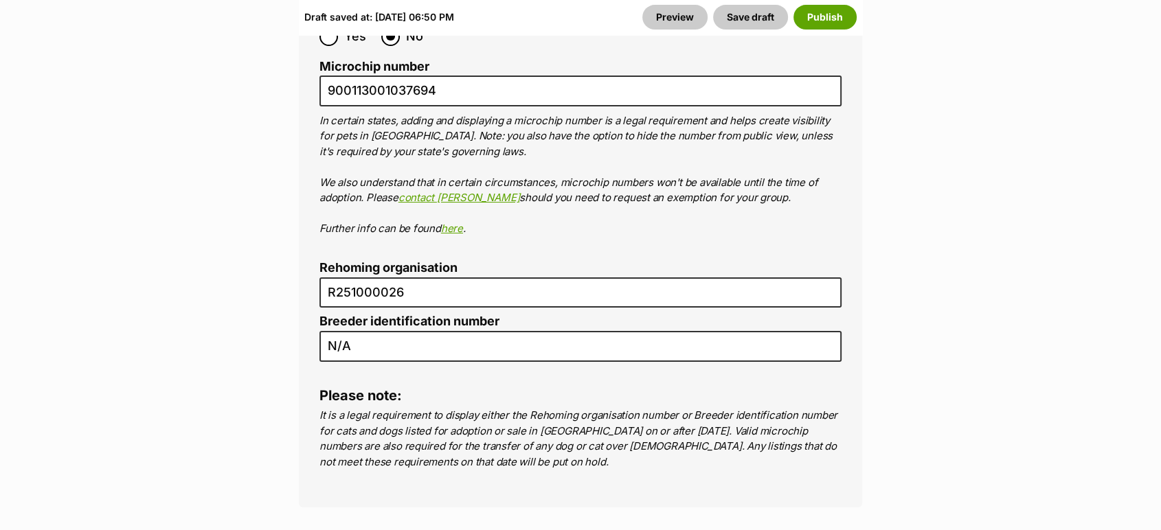
click at [813, 3] on div "Draft saved at: Mon, 29 Sep, 06:50 PM Preview Save draft Publish" at bounding box center [580, 17] width 563 height 36
click at [812, 14] on button "Publish" at bounding box center [825, 17] width 63 height 25
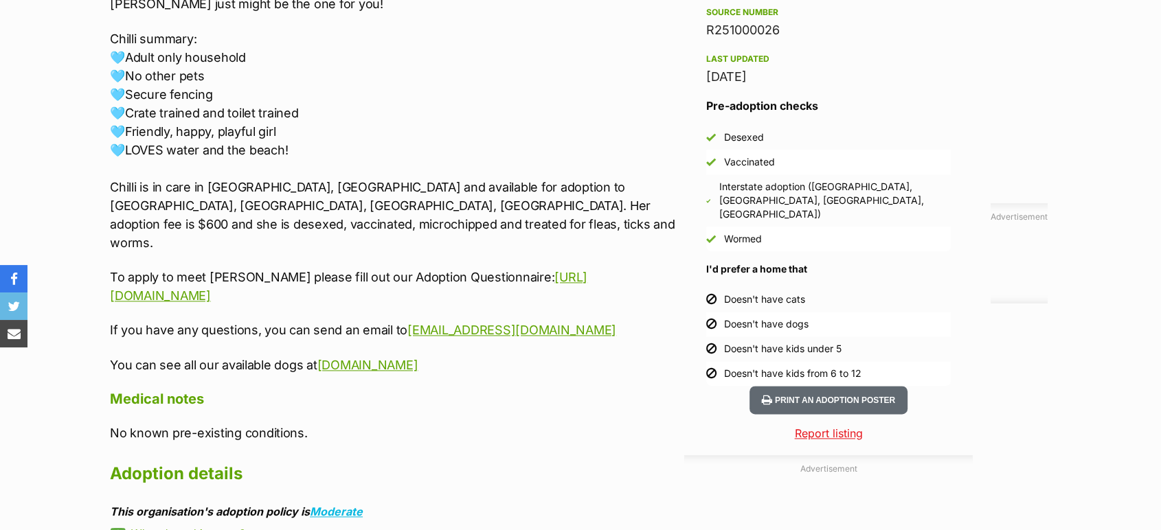
drag, startPoint x: 554, startPoint y: 312, endPoint x: 96, endPoint y: 161, distance: 482.6
click at [96, 161] on div "Upload Videos About Chilli - 20 Month Old Staffy X Meet Chilli! Chilli is a gor…" at bounding box center [386, 157] width 581 height 1334
copy div "Chilli is in care in Fullerton Cove, NSW and available for adoption to NSW, QLD…"
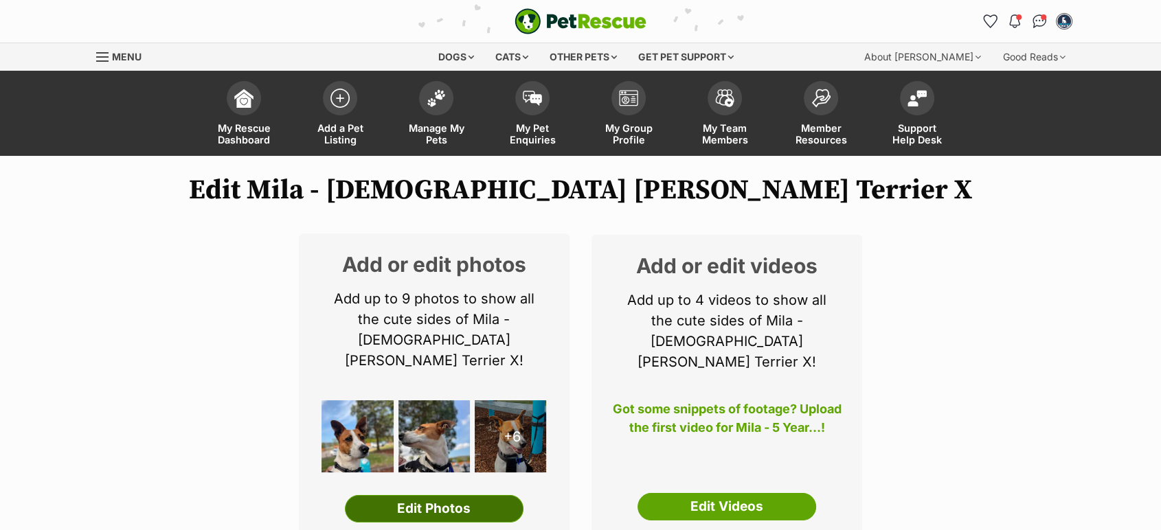
click at [434, 495] on link "Edit Photos" at bounding box center [434, 508] width 179 height 27
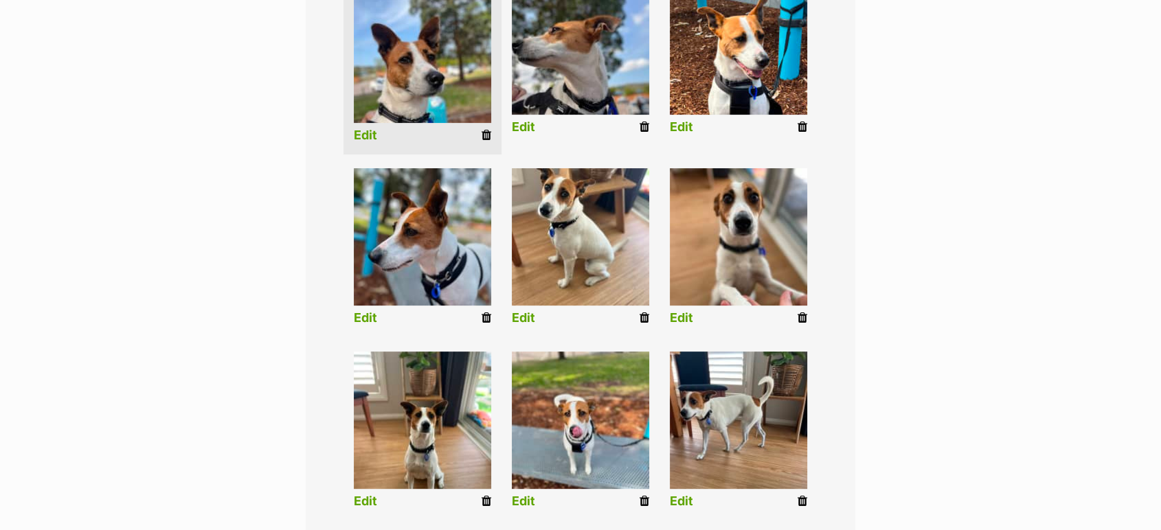
scroll to position [411, 0]
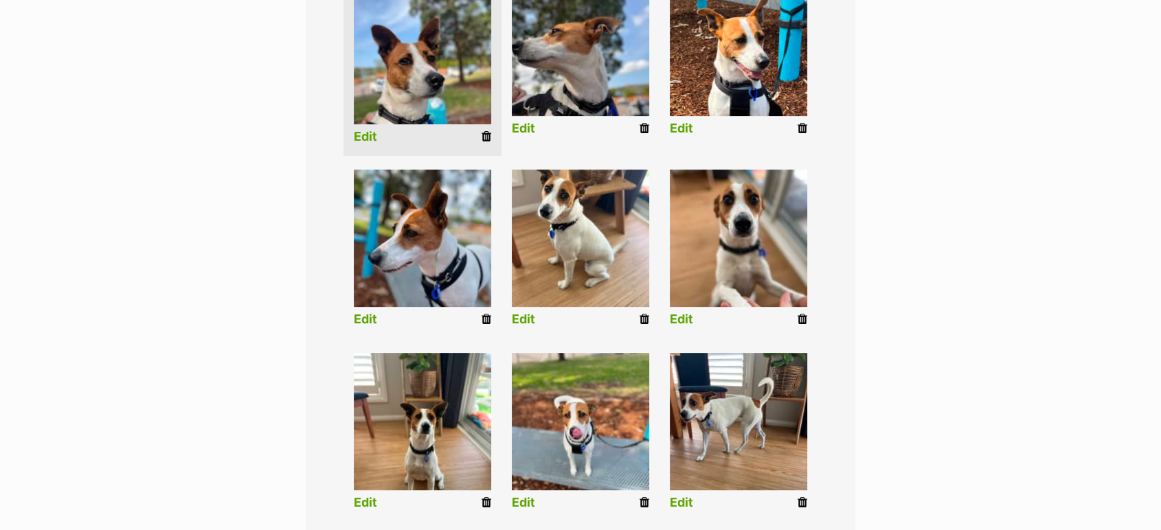
drag, startPoint x: 1171, startPoint y: 92, endPoint x: 1164, endPoint y: 208, distance: 116.3
click at [1161, 208] on html "Skip to main content Log in to favourite this pet Log in Or sign up Search PetR…" at bounding box center [580, 493] width 1161 height 1808
click at [643, 122] on icon at bounding box center [645, 128] width 10 height 12
click at [645, 313] on icon at bounding box center [645, 319] width 10 height 12
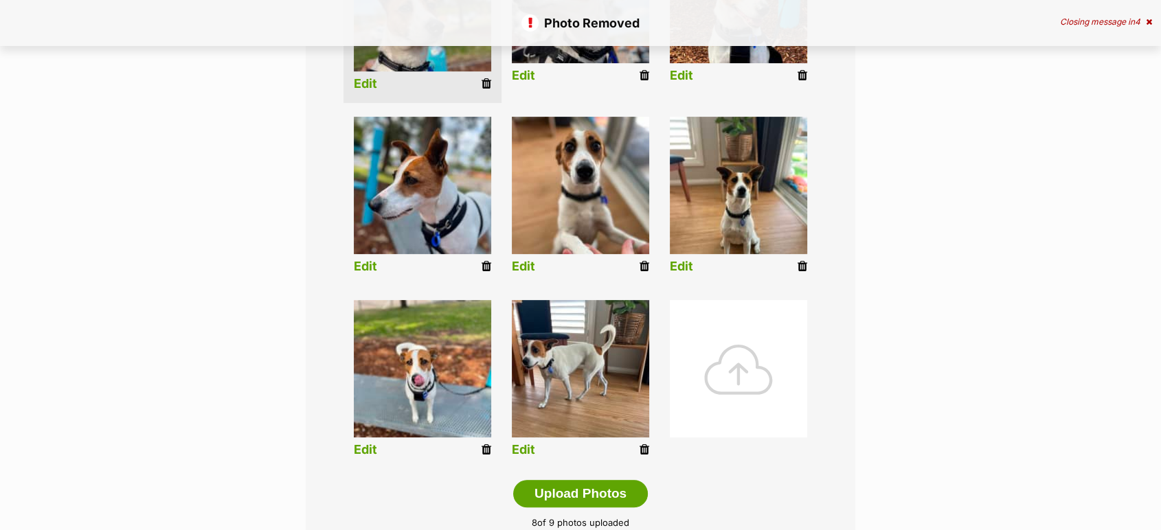
click at [744, 355] on div at bounding box center [738, 368] width 137 height 137
click at [736, 357] on div at bounding box center [738, 368] width 137 height 137
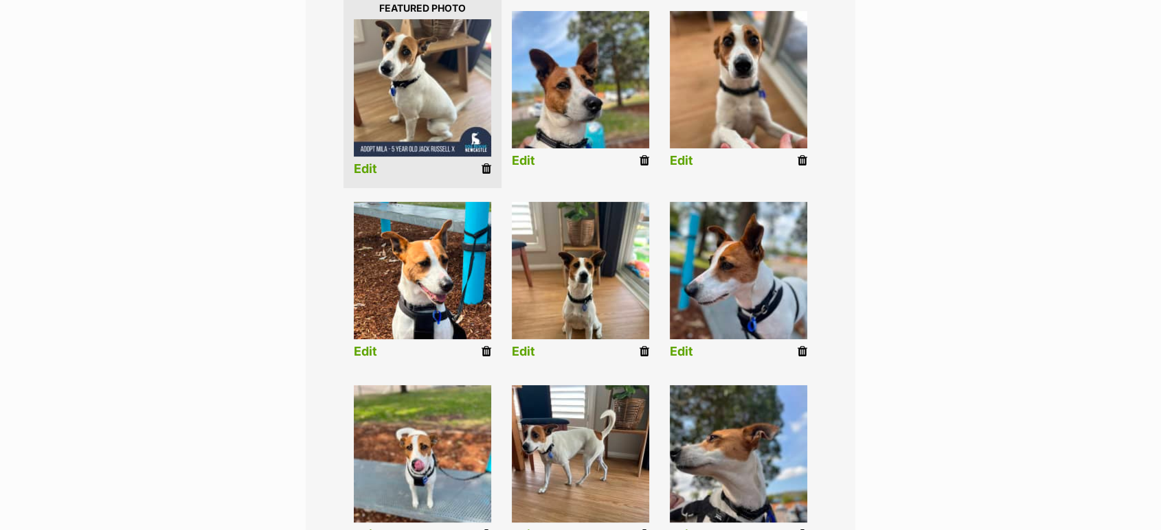
scroll to position [654, 0]
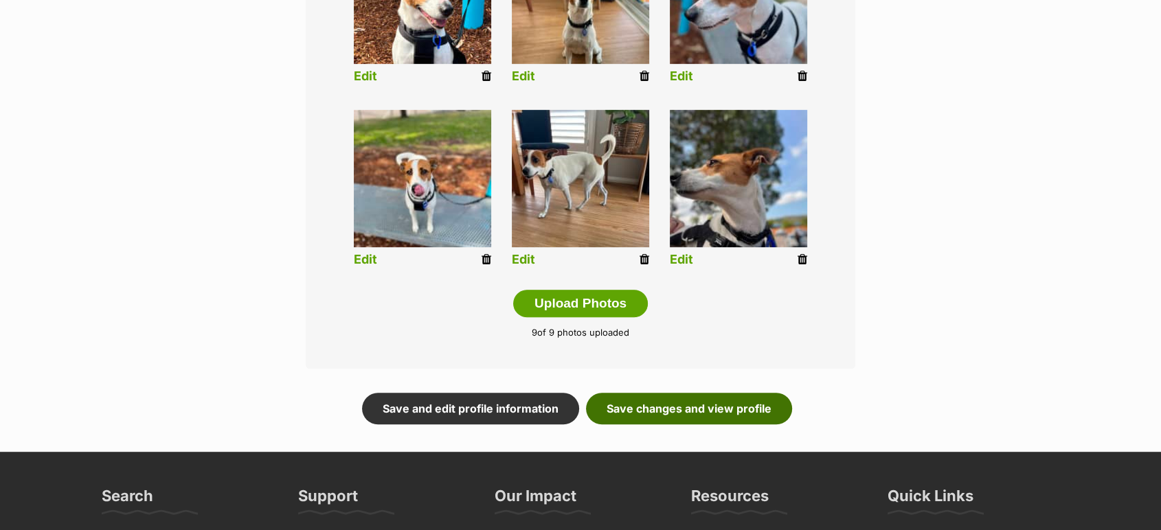
click at [755, 397] on link "Save changes and view profile" at bounding box center [689, 409] width 206 height 32
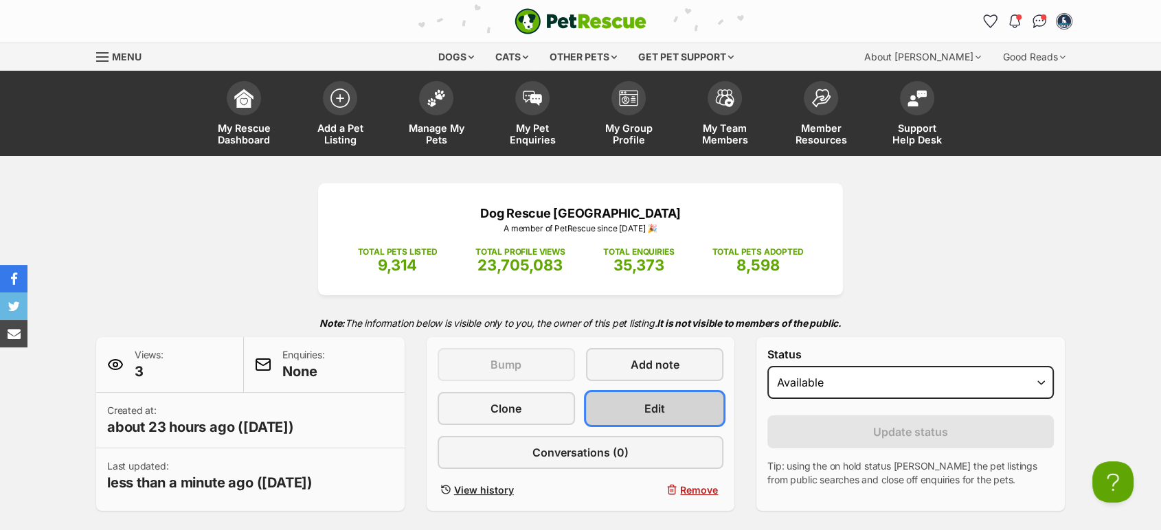
click at [699, 407] on link "Edit" at bounding box center [654, 408] width 137 height 33
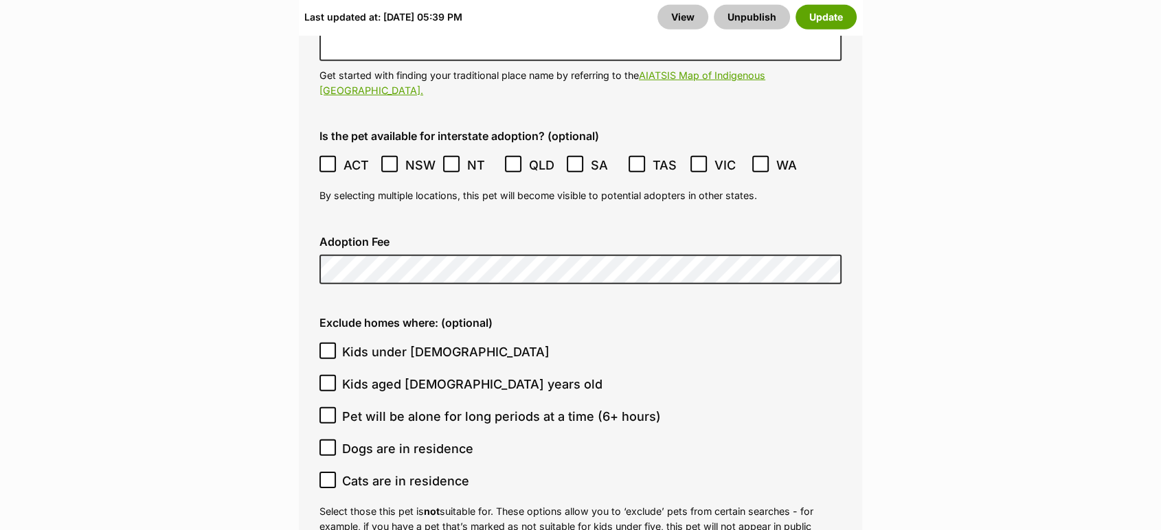
click at [401, 343] on span "Kids under [DEMOGRAPHIC_DATA]" at bounding box center [446, 352] width 208 height 19
click at [336, 343] on input "Kids under [DEMOGRAPHIC_DATA]" at bounding box center [328, 351] width 16 height 16
checkbox input "true"
click at [324, 149] on ol "ACT [GEOGRAPHIC_DATA] NT [GEOGRAPHIC_DATA] SA TAS [GEOGRAPHIC_DATA] [GEOGRAPHIC…" at bounding box center [581, 165] width 522 height 32
click at [327, 159] on icon at bounding box center [328, 164] width 10 height 10
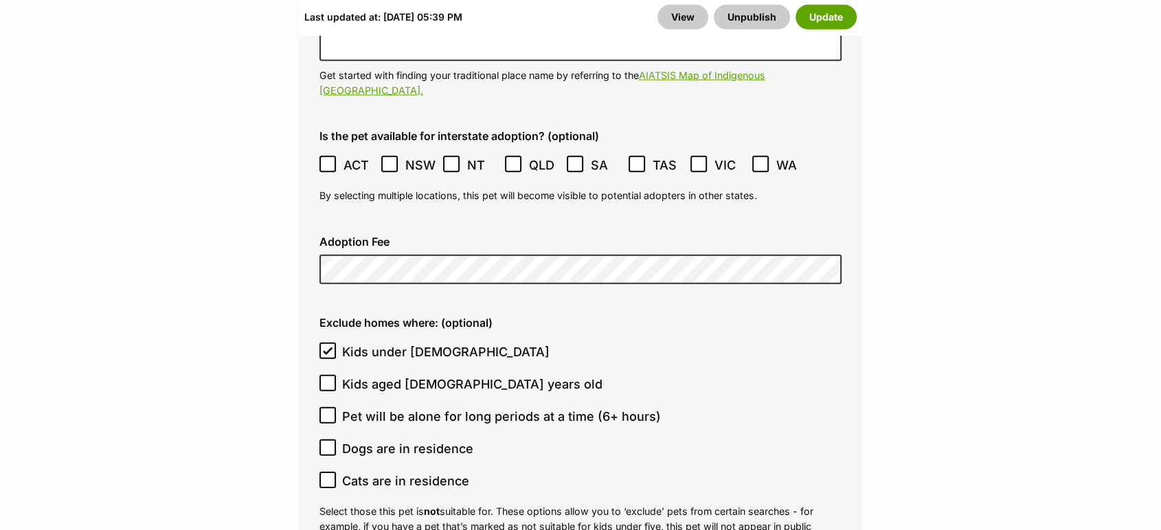
click at [700, 161] on icon at bounding box center [699, 164] width 8 height 6
click at [831, 8] on button "Update" at bounding box center [826, 17] width 61 height 25
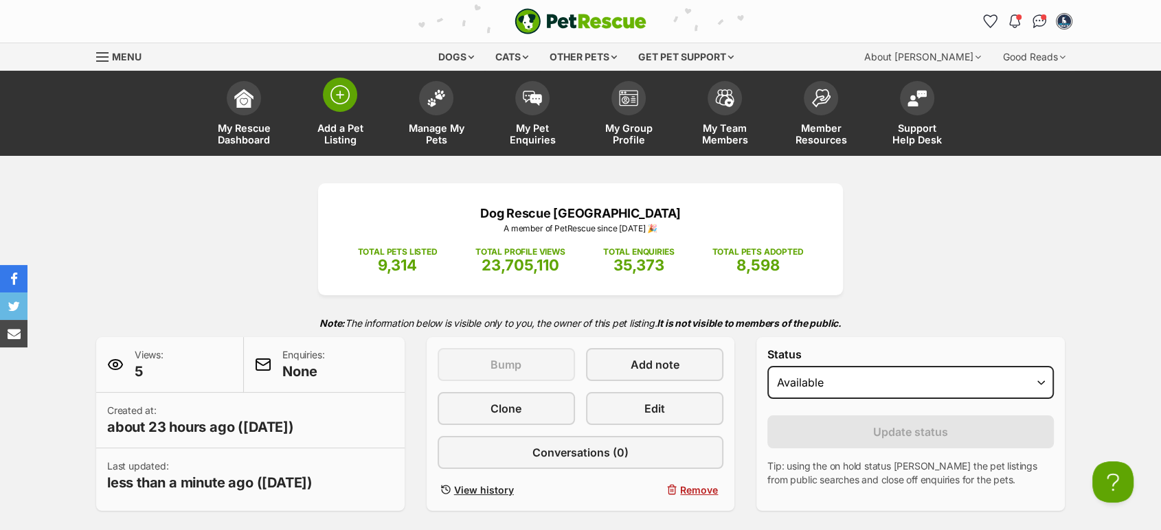
click at [346, 112] on link "Add a Pet Listing" at bounding box center [340, 115] width 96 height 82
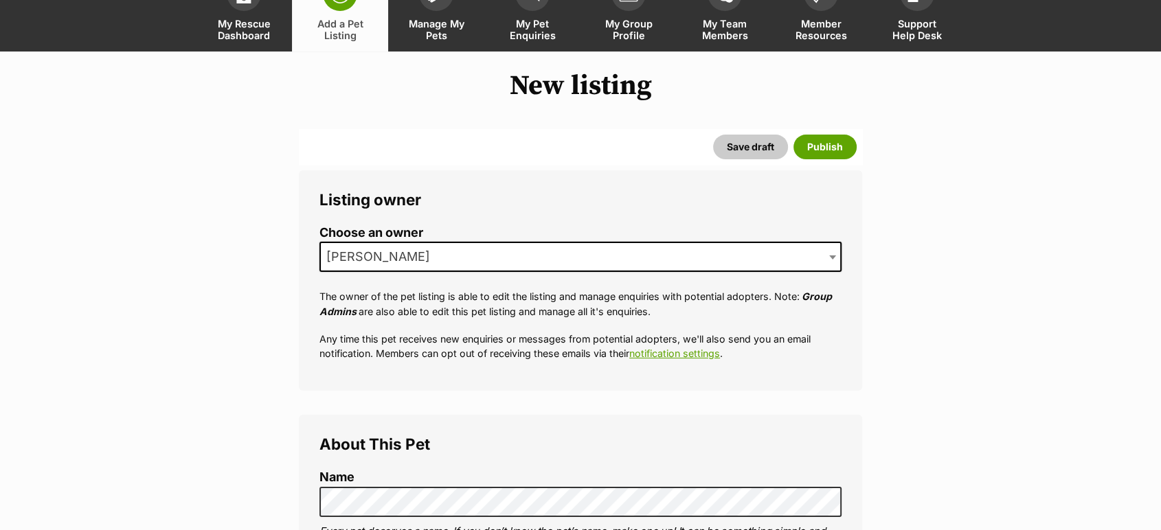
scroll to position [284, 0]
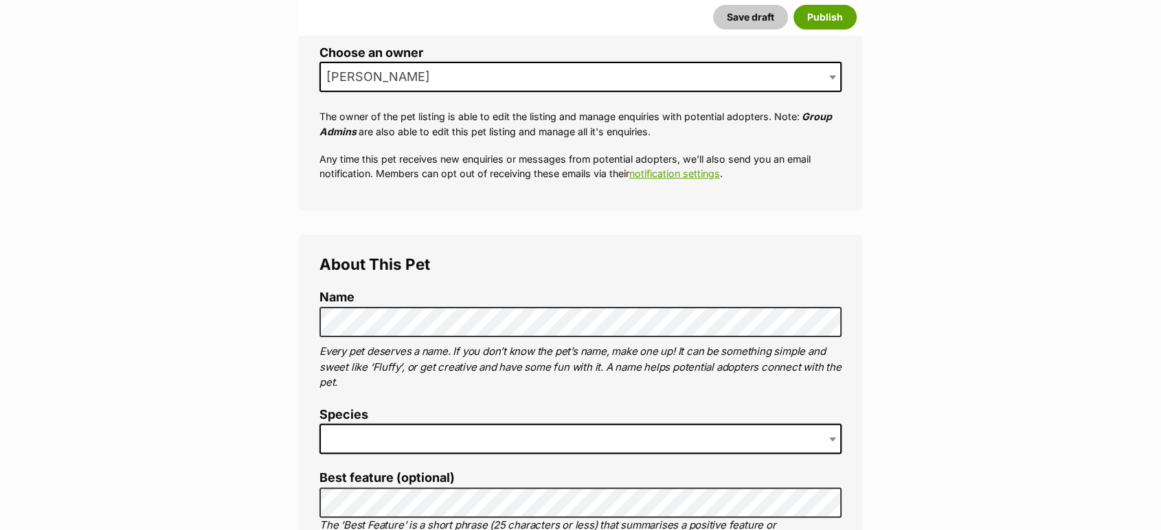
click at [520, 444] on span at bounding box center [581, 439] width 522 height 30
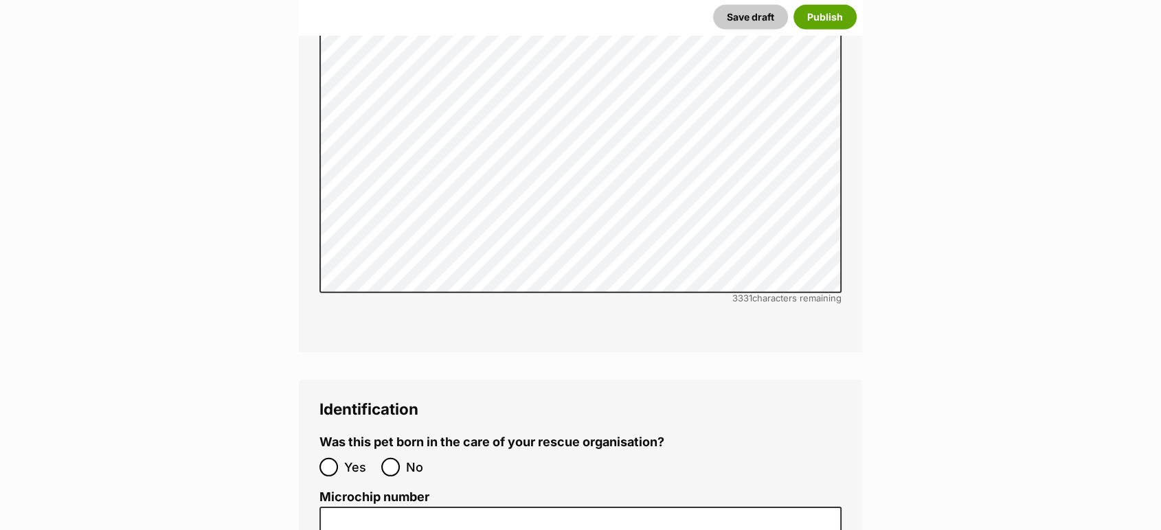
scroll to position [4096, 0]
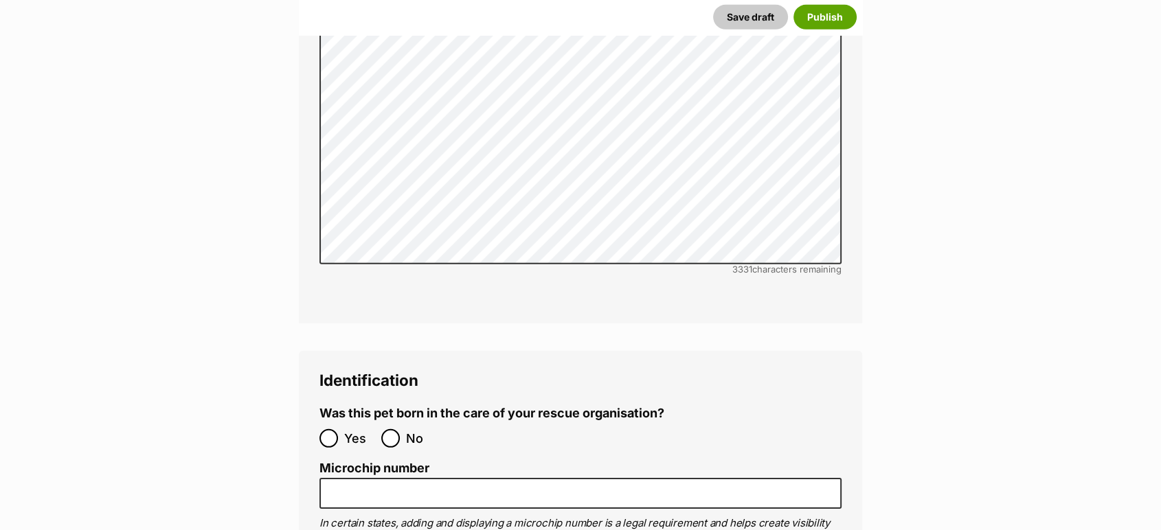
click at [423, 429] on span "No" at bounding box center [421, 438] width 30 height 19
click at [400, 429] on input "No" at bounding box center [390, 438] width 19 height 19
radio input "true"
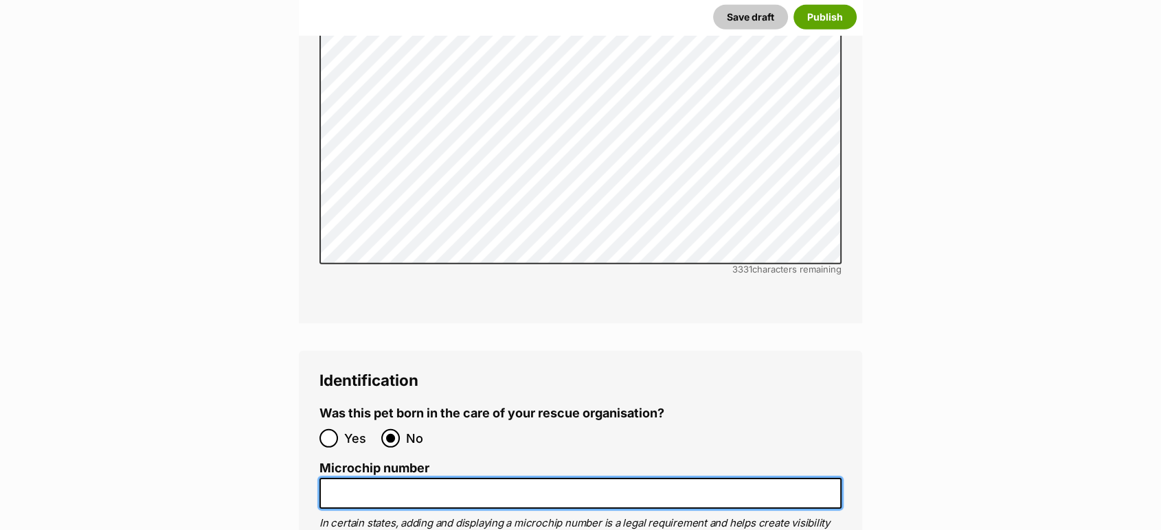
click at [422, 478] on input "Microchip number" at bounding box center [581, 493] width 522 height 31
paste input "991001006424051"
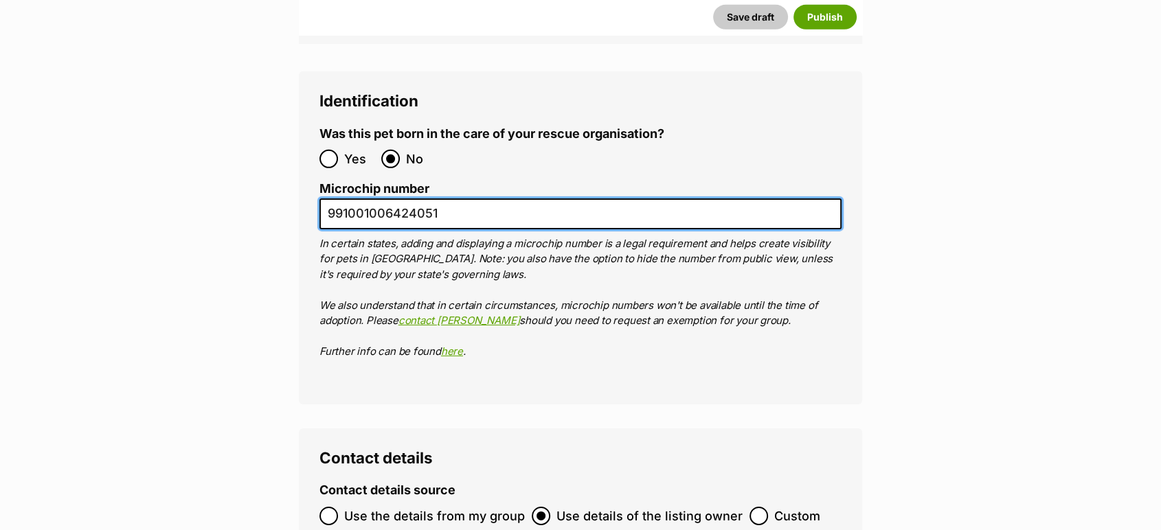
scroll to position [4449, 0]
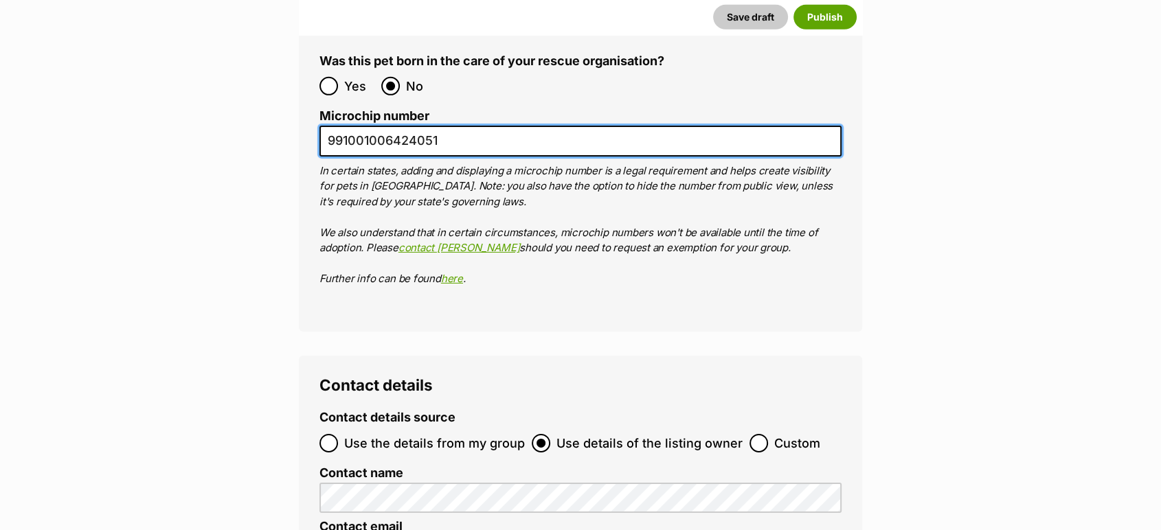
type input "991001006424051"
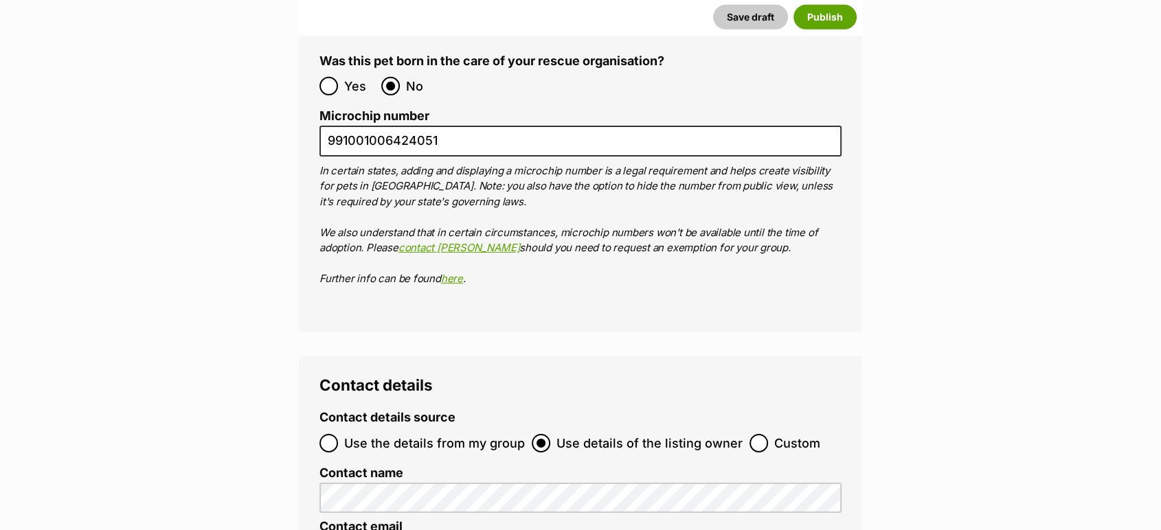
click at [774, 434] on span "Custom" at bounding box center [797, 443] width 46 height 19
click at [768, 434] on input "Custom" at bounding box center [759, 443] width 19 height 19
radio input "true"
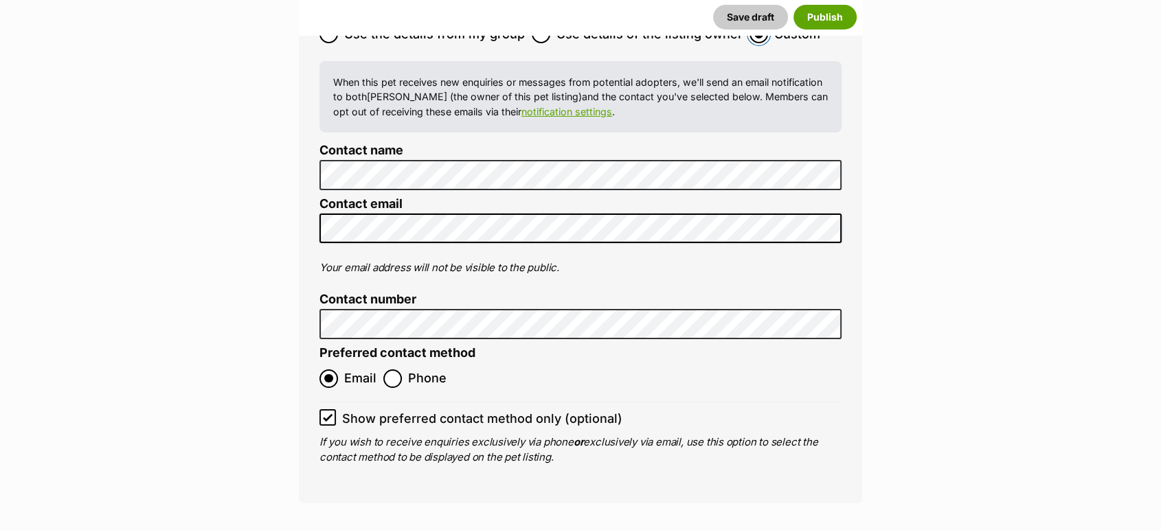
scroll to position [4910, 0]
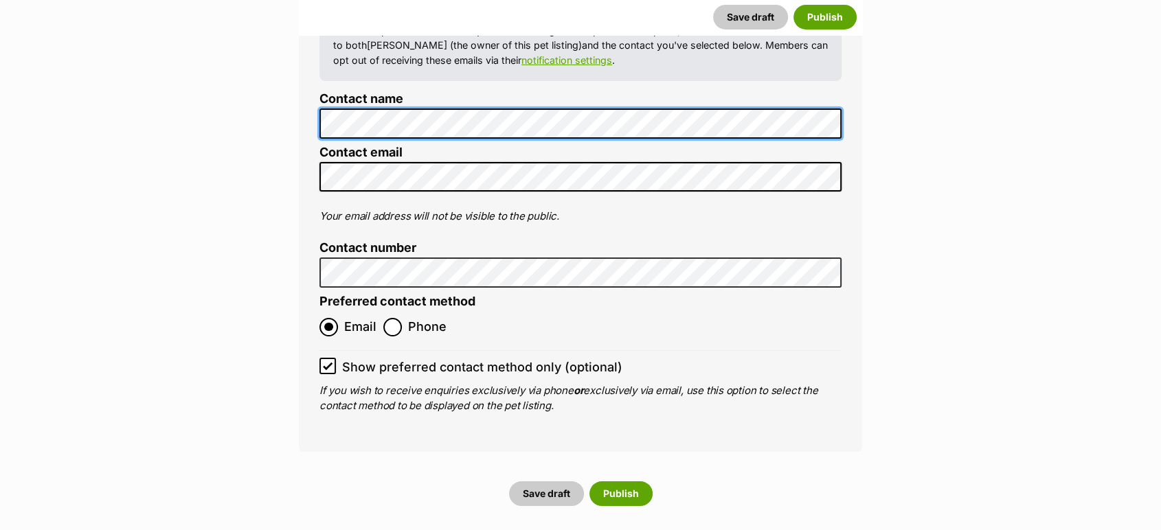
scroll to position [0, 0]
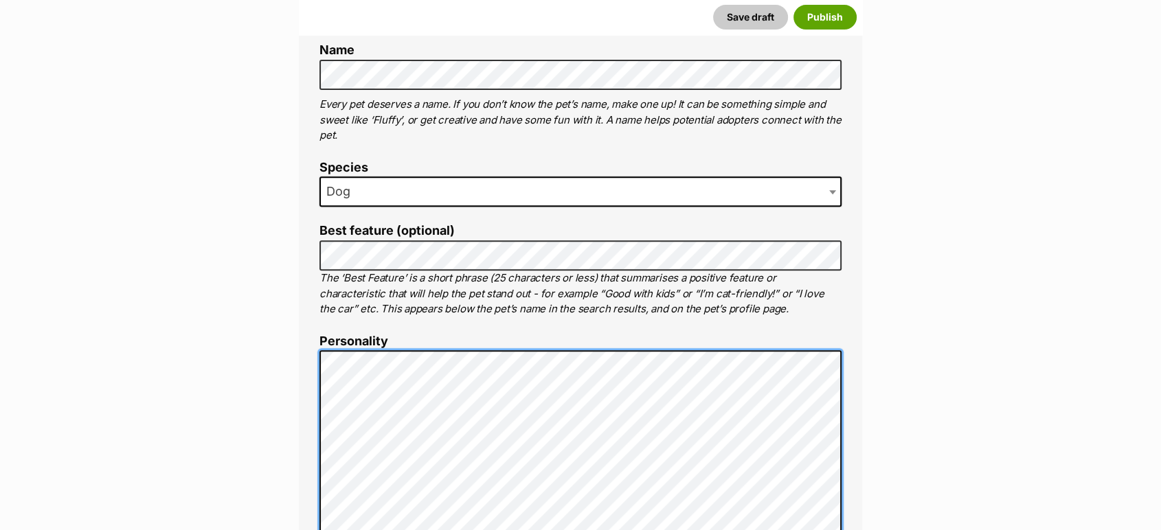
scroll to position [484, 0]
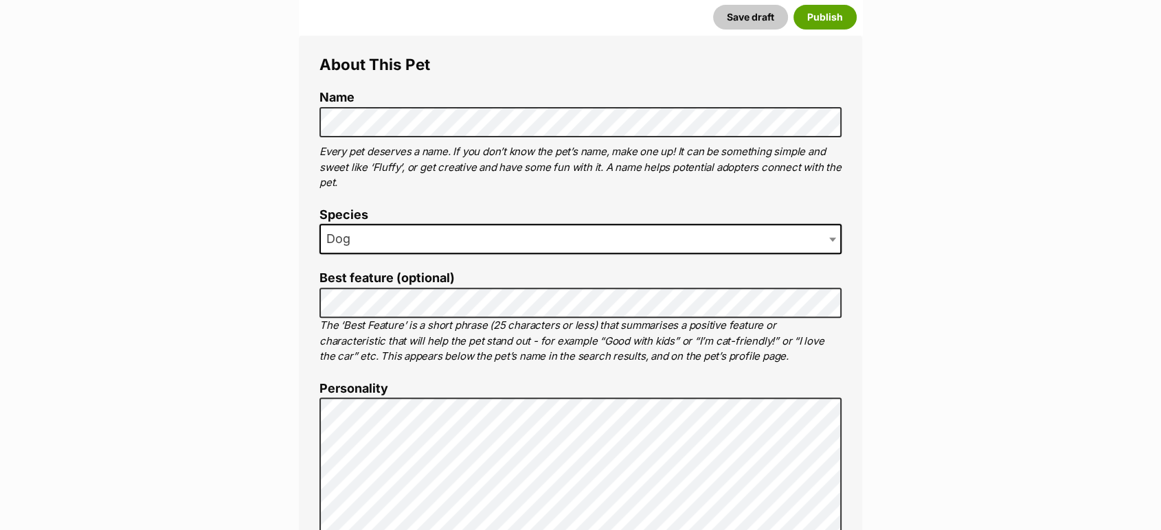
click at [600, 278] on label "Best feature (optional)" at bounding box center [581, 278] width 522 height 14
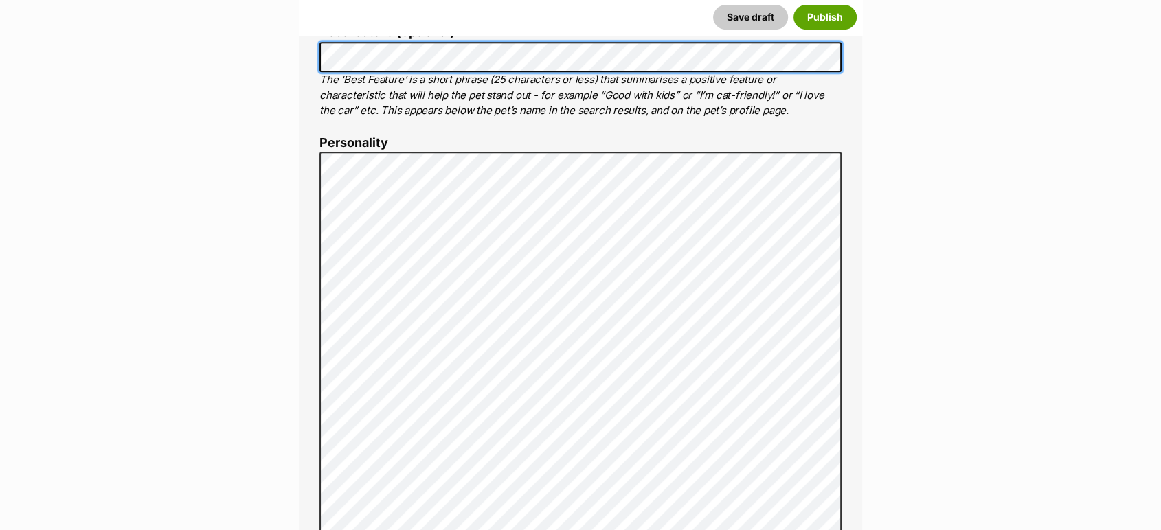
scroll to position [762, 0]
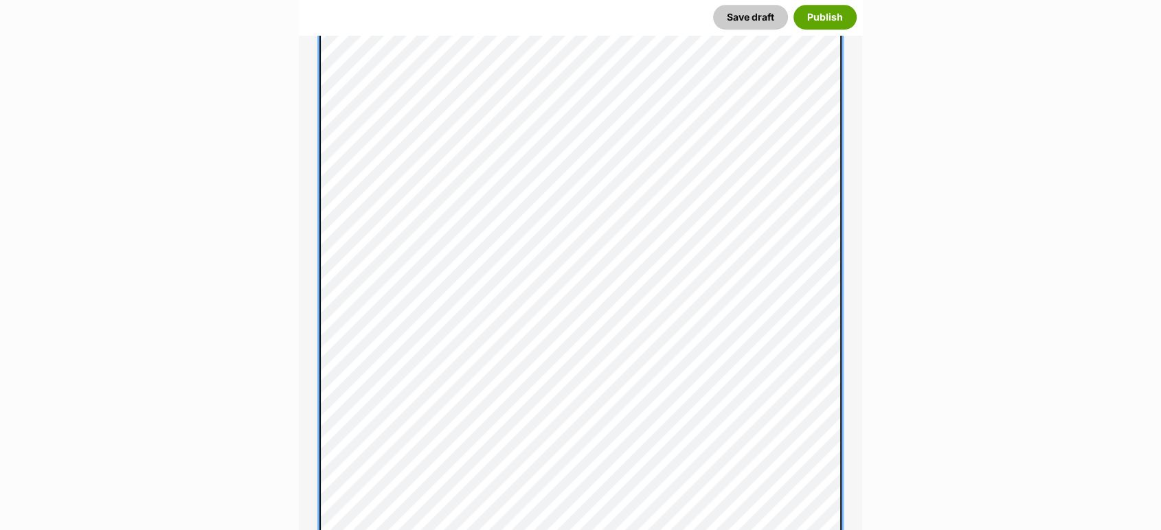
scroll to position [979, 0]
click at [312, 259] on div "About This Pet Name Henlo there, it looks like you might be using the pet name …" at bounding box center [580, 329] width 563 height 1576
click at [314, 329] on div "About This Pet Name Henlo there, it looks like you might be using the pet name …" at bounding box center [580, 315] width 563 height 1548
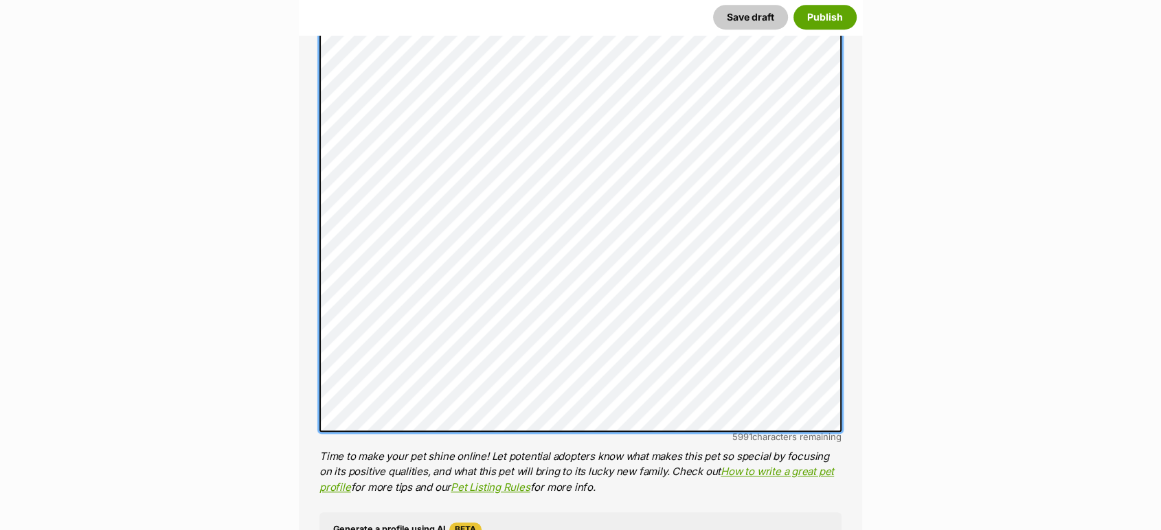
scroll to position [1194, 0]
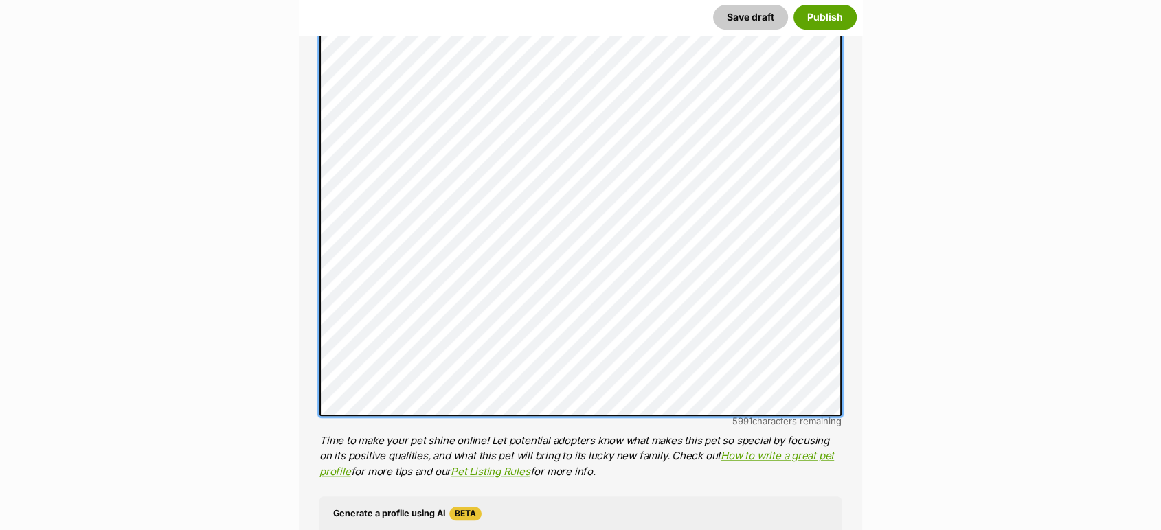
click at [304, 359] on div "About This Pet Name Henlo there, it looks like you might be using the pet name …" at bounding box center [580, 114] width 563 height 1576
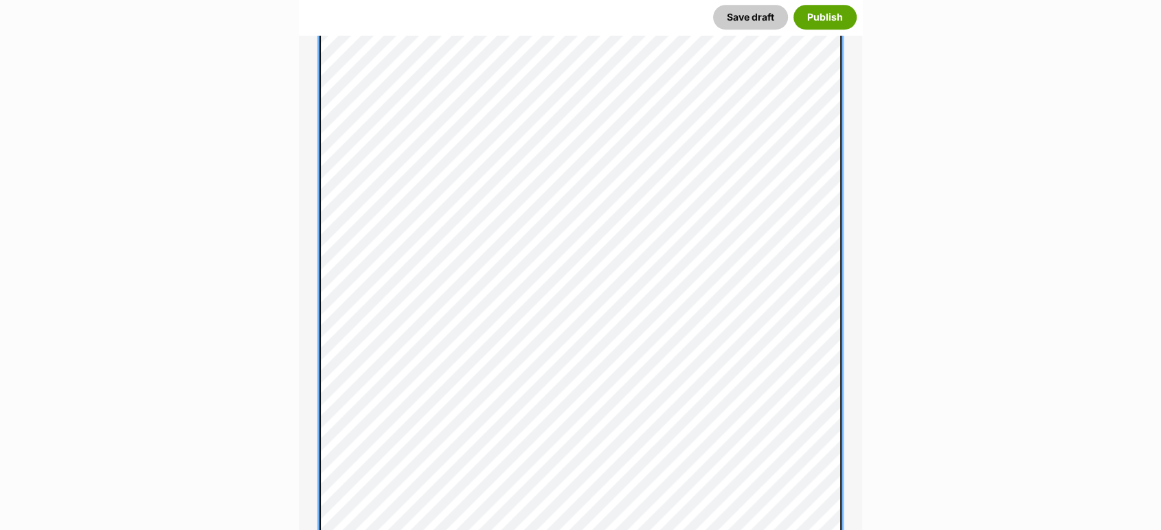
scroll to position [1229, 0]
click at [302, 361] on div "About This Pet Name Henlo there, it looks like you might be using the pet name …" at bounding box center [580, 156] width 563 height 1732
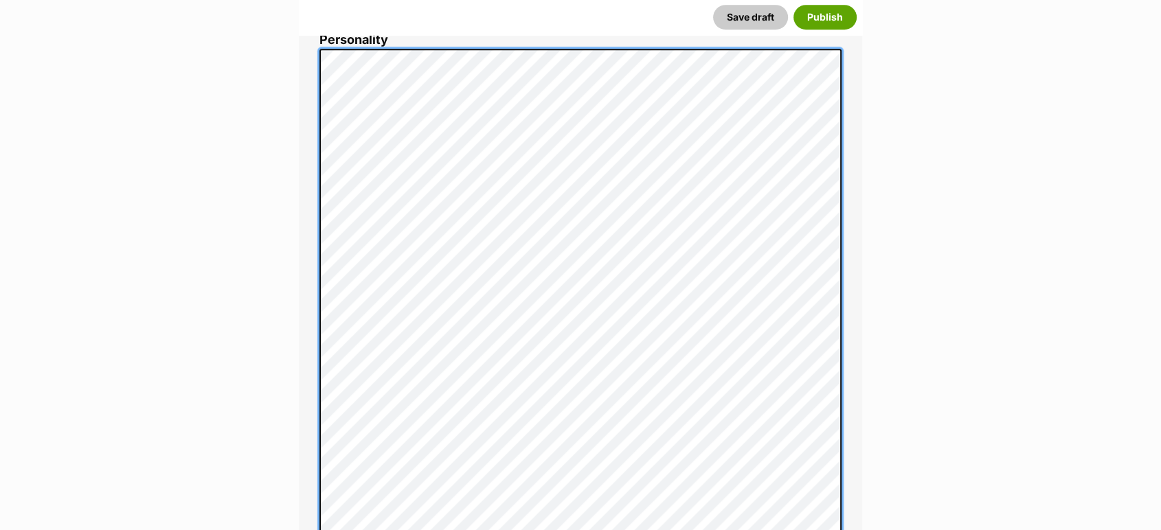
scroll to position [709, 0]
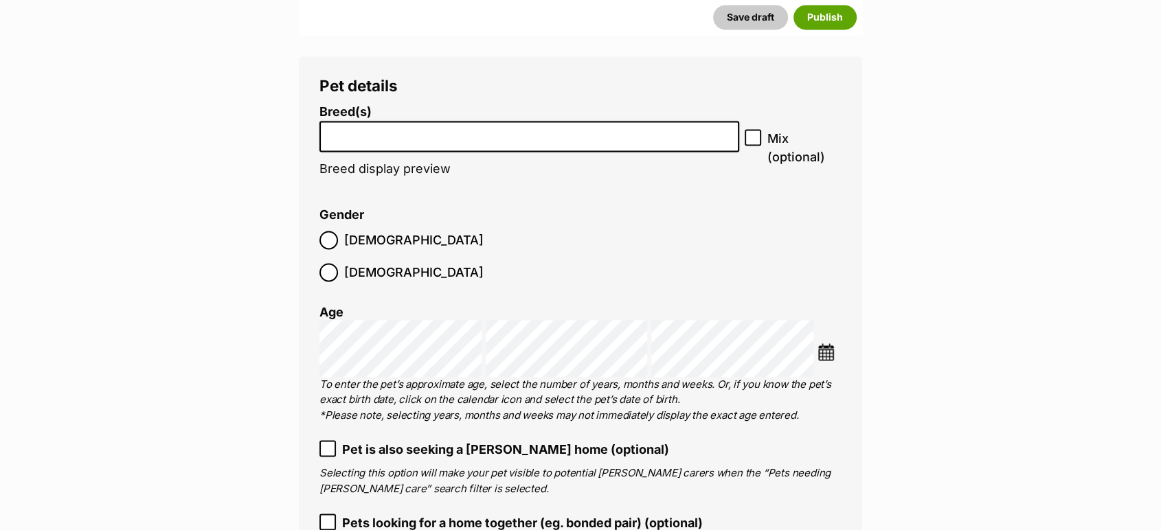
scroll to position [2101, 0]
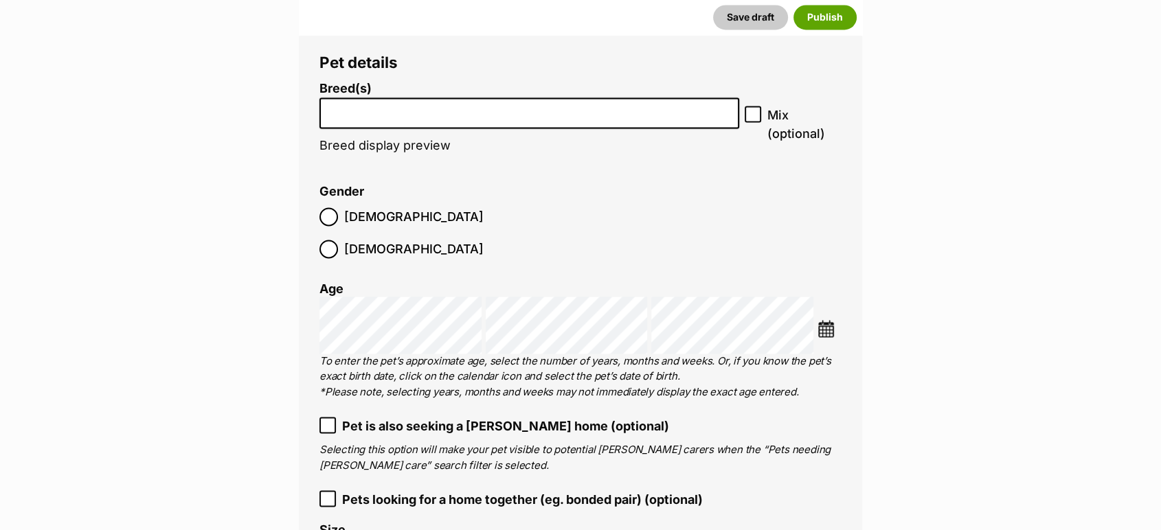
click at [636, 104] on input "search" at bounding box center [529, 109] width 410 height 14
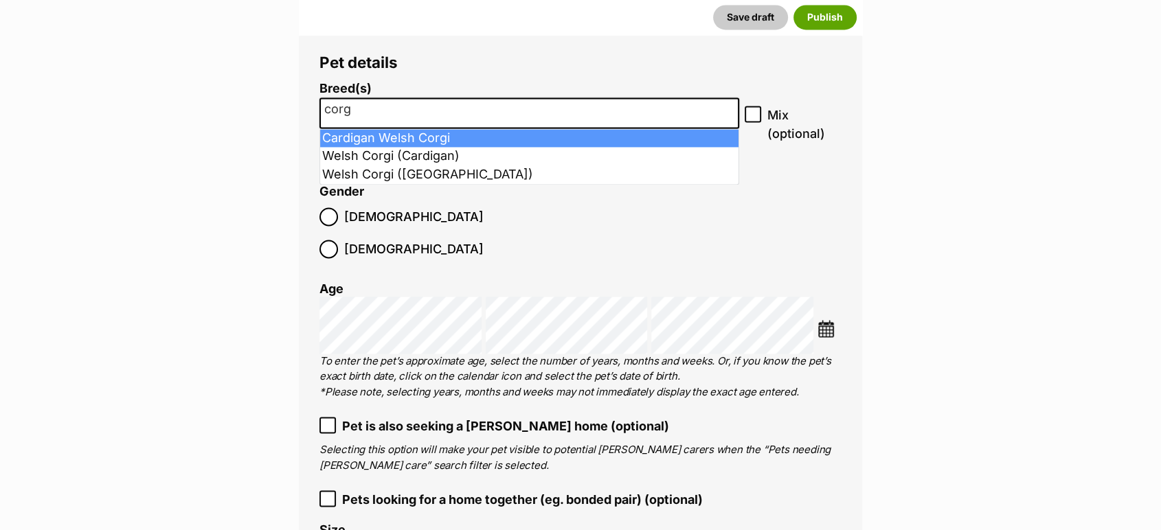
type input "corg"
select select "1212"
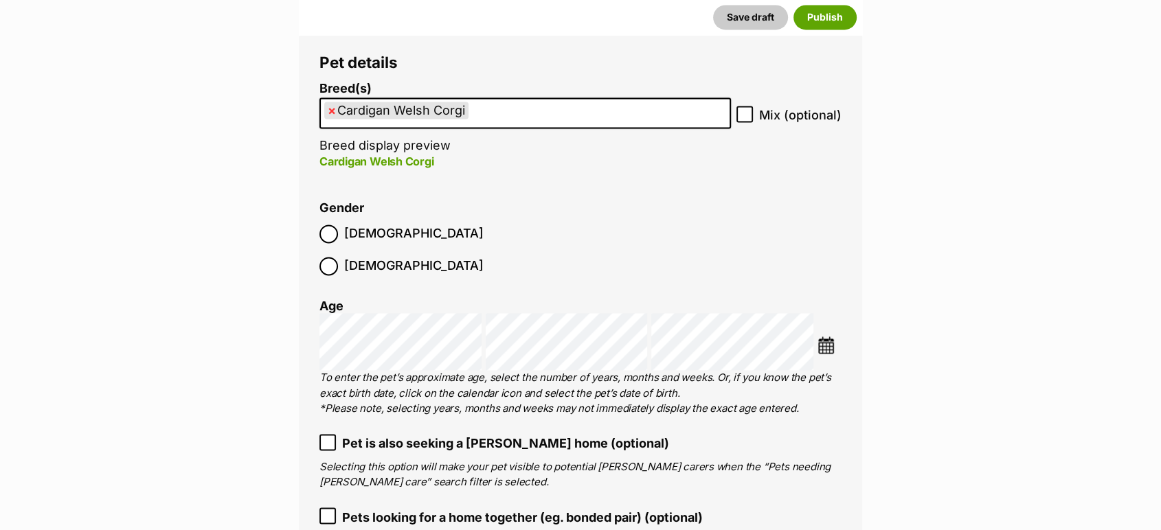
click at [357, 232] on span "[DEMOGRAPHIC_DATA]" at bounding box center [413, 234] width 139 height 19
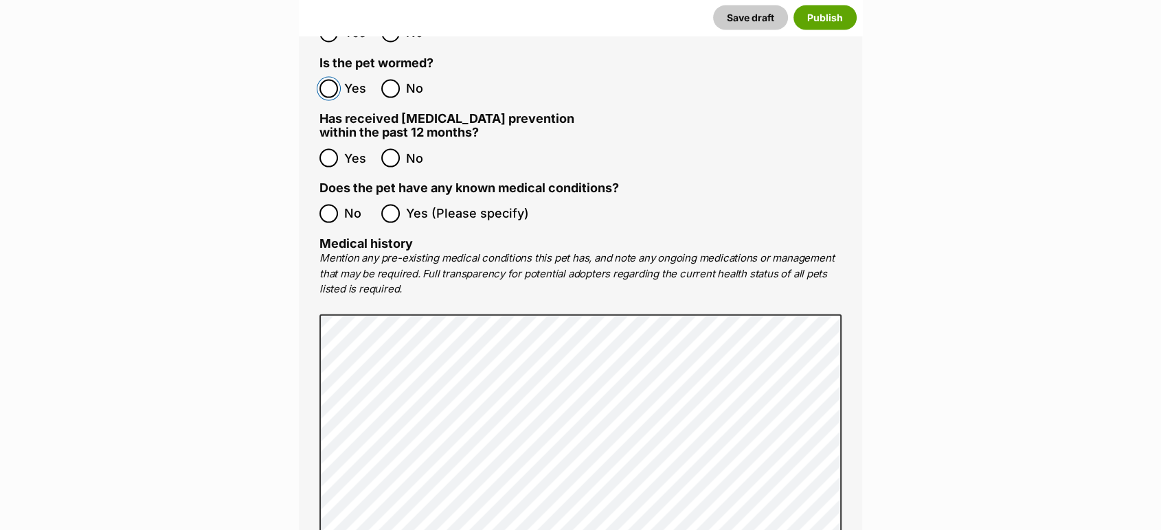
scroll to position [2980, 0]
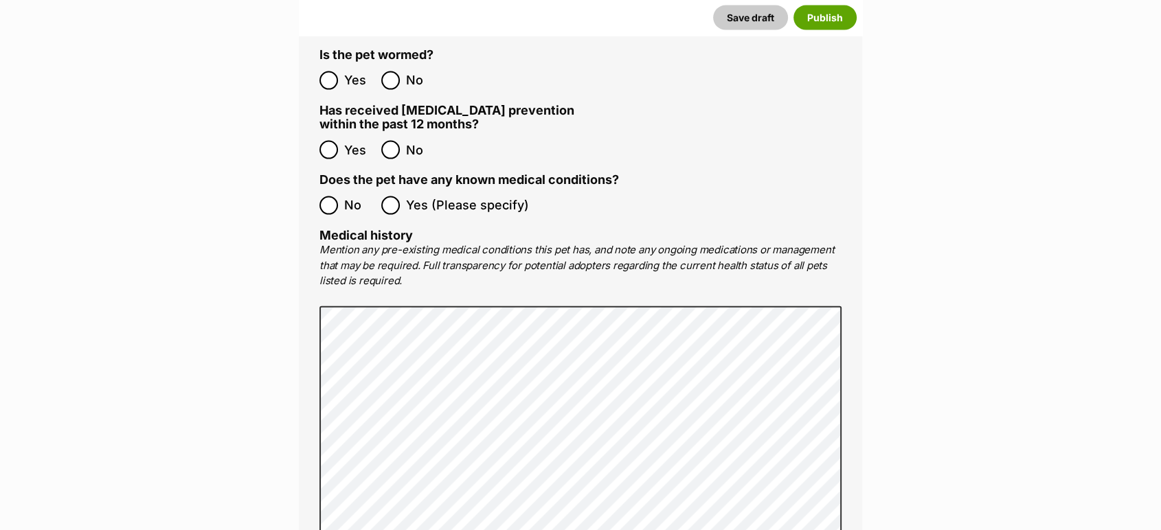
click at [352, 197] on span "No" at bounding box center [359, 206] width 30 height 19
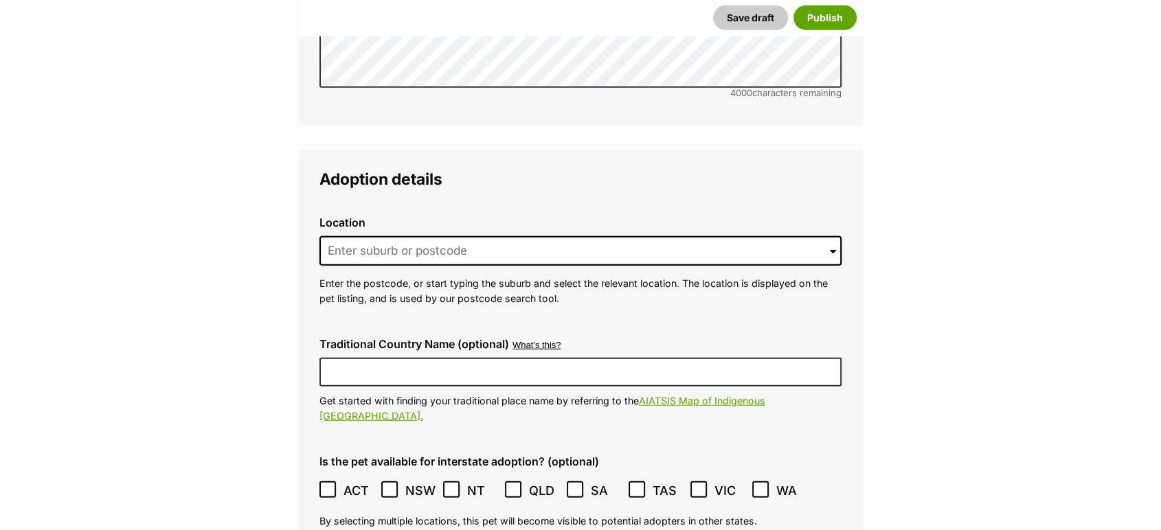
scroll to position [3507, 0]
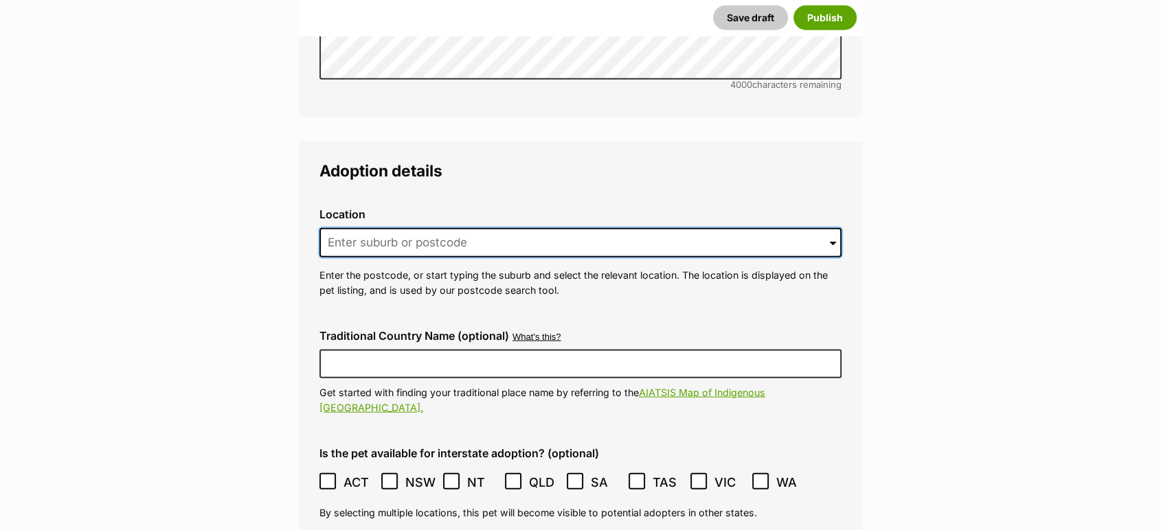
click at [749, 228] on input at bounding box center [581, 243] width 522 height 30
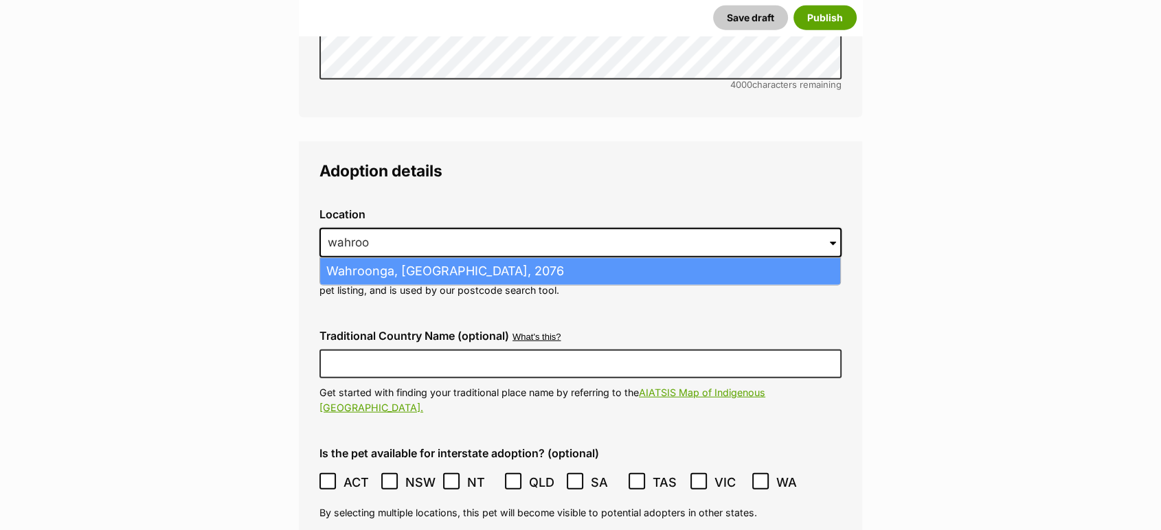
click at [700, 258] on li "Wahroonga, New South Wales, 2076" at bounding box center [580, 271] width 520 height 27
type input "Wahroonga, New South Wales, 2076"
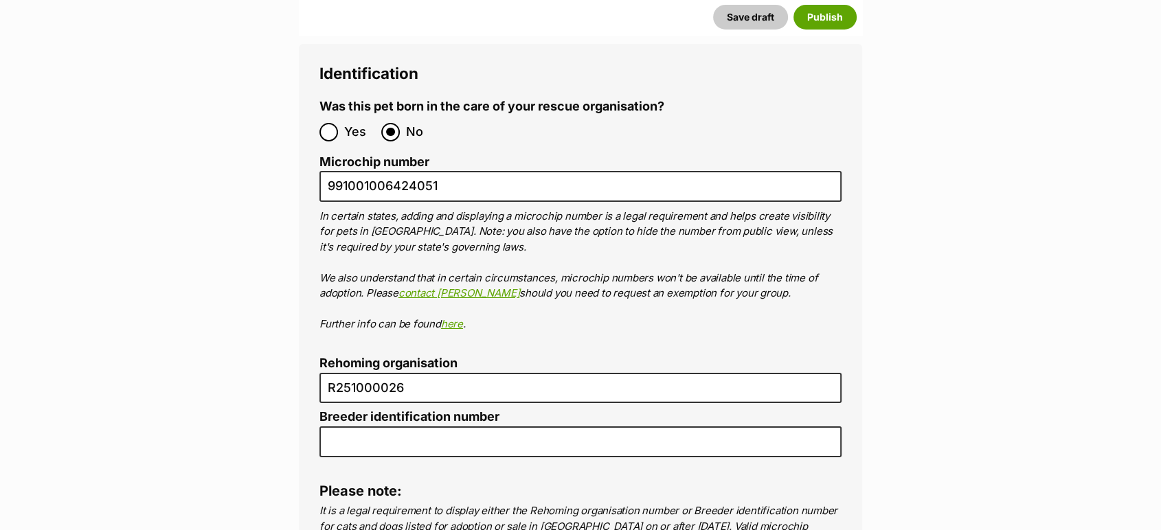
scroll to position [4959, 0]
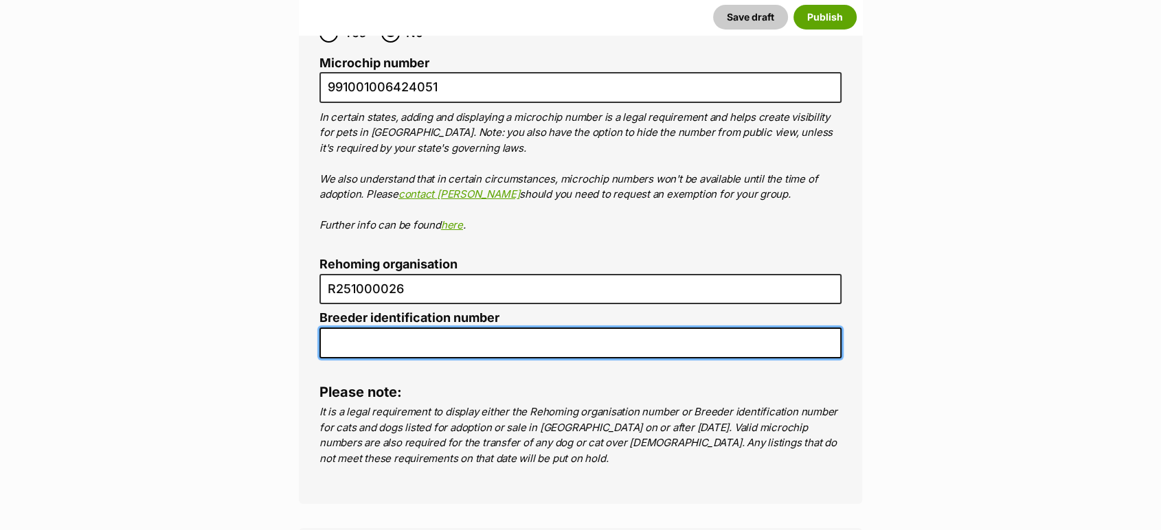
click at [640, 328] on input "Breeder identification number" at bounding box center [581, 343] width 522 height 31
type input "N/A"
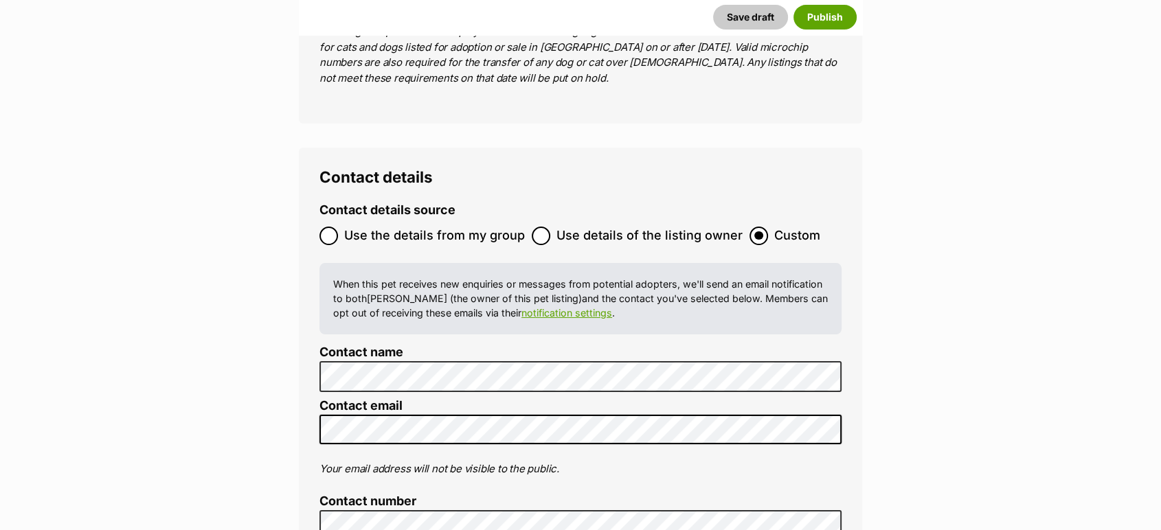
scroll to position [5348, 0]
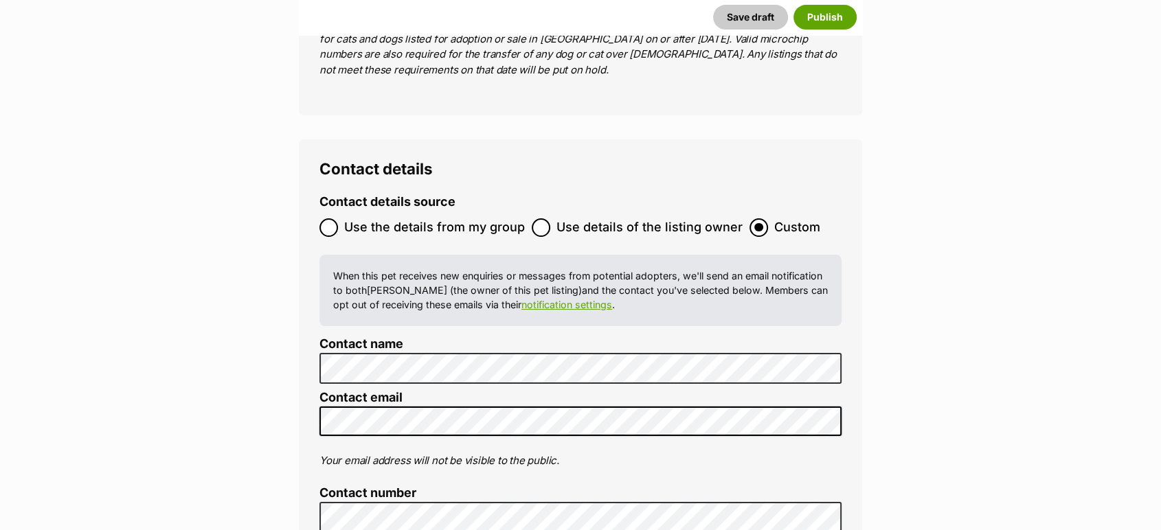
click at [829, 32] on div "Save draft Publish" at bounding box center [580, 17] width 563 height 36
click at [829, 23] on button "Publish" at bounding box center [825, 17] width 63 height 25
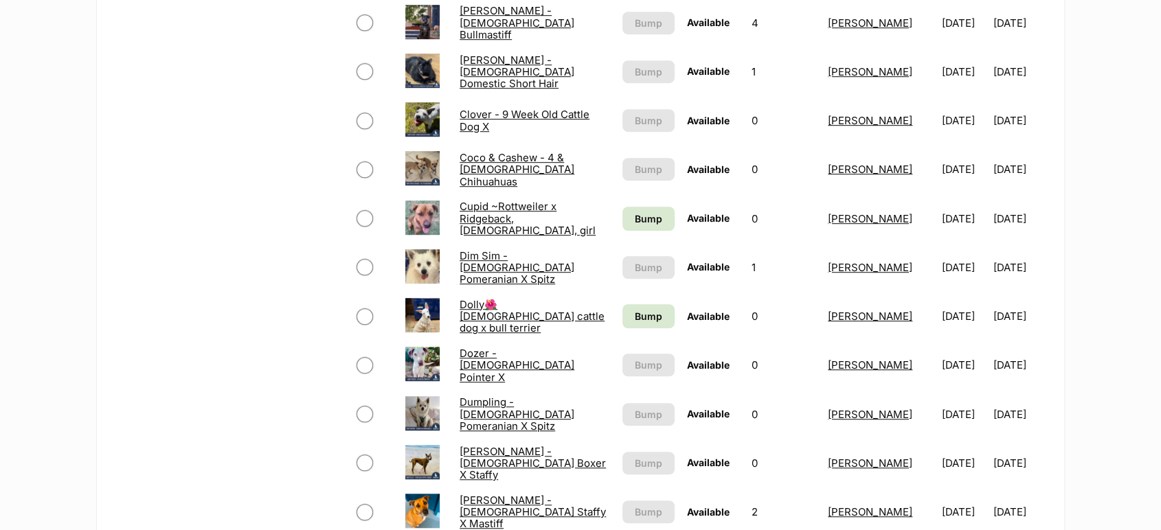
scroll to position [1059, 0]
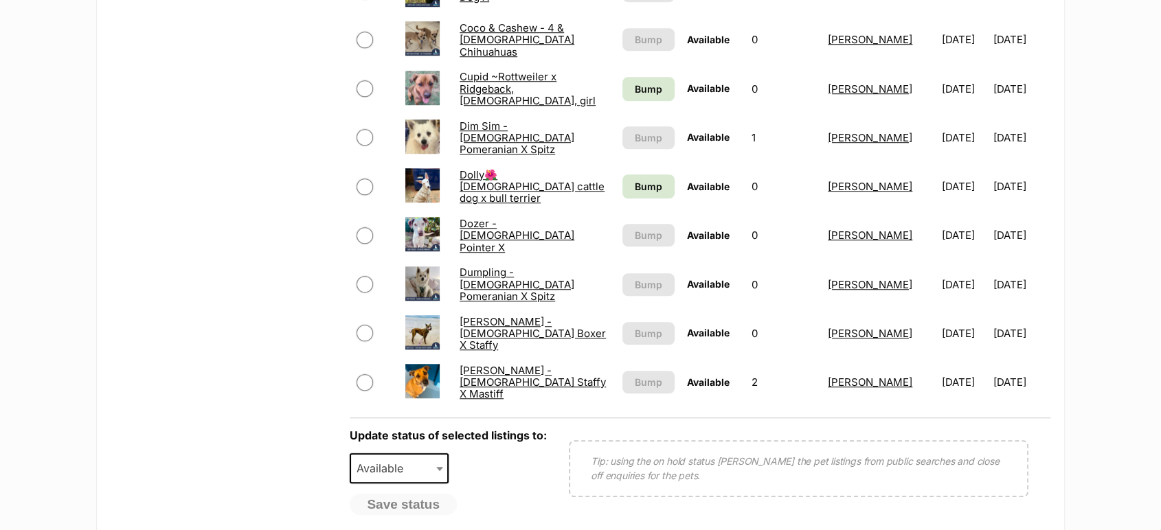
click at [540, 142] on link "Dim Sim - 10 Month Old Pomeranian X Spitz" at bounding box center [517, 138] width 115 height 37
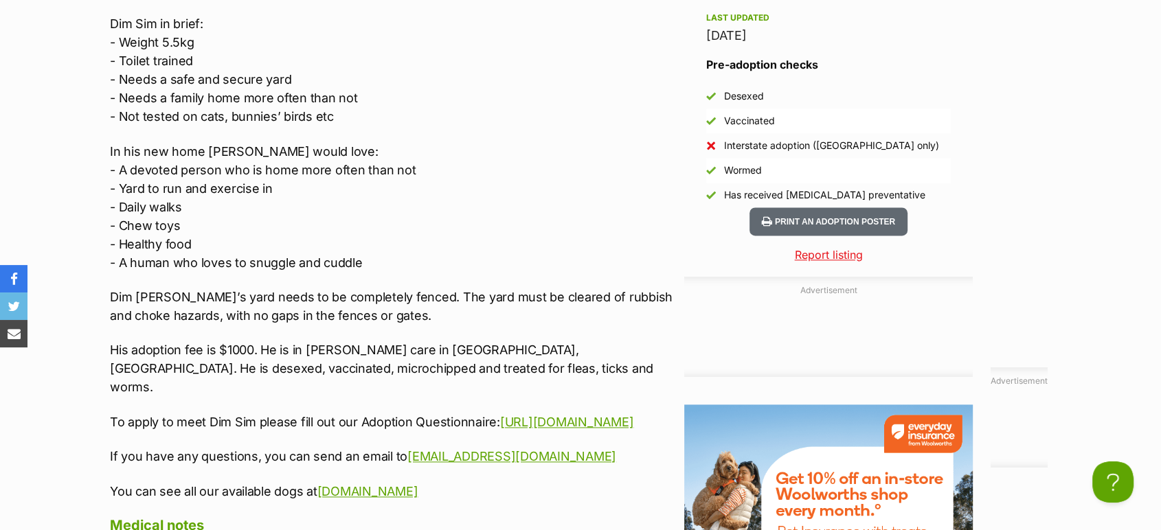
scroll to position [1845, 0]
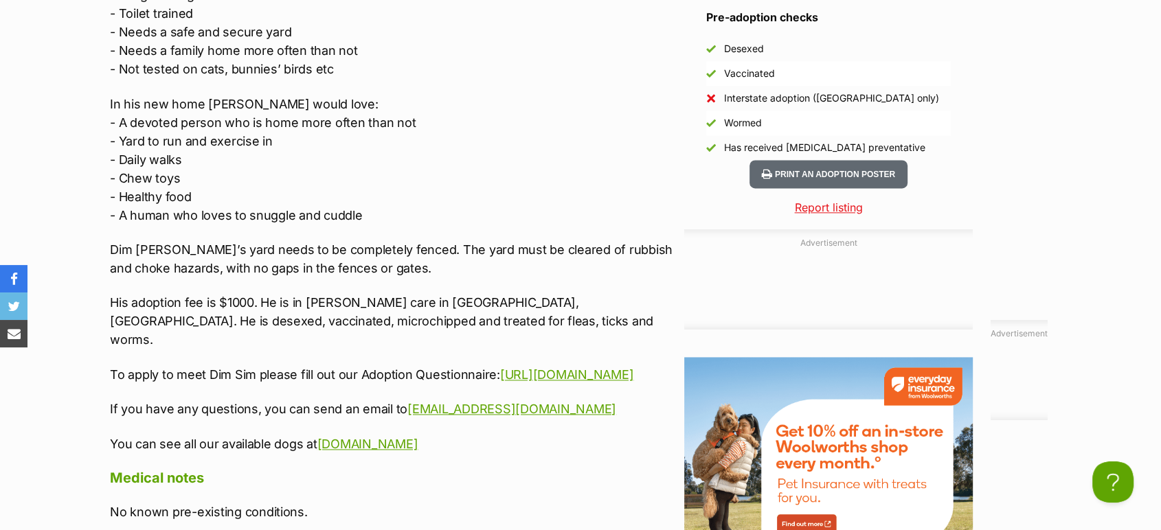
drag, startPoint x: 1170, startPoint y: 65, endPoint x: 1165, endPoint y: 301, distance: 236.4
click at [1161, 301] on html "Skip to main content Log in to favourite this pet Log in Or sign up Search PetR…" at bounding box center [580, 143] width 1161 height 3977
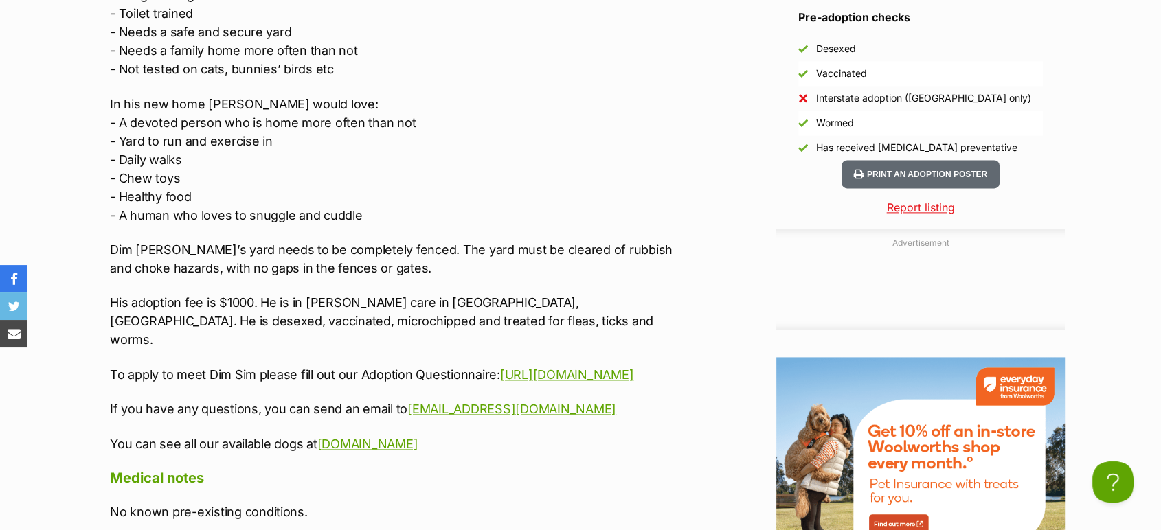
scroll to position [0, 0]
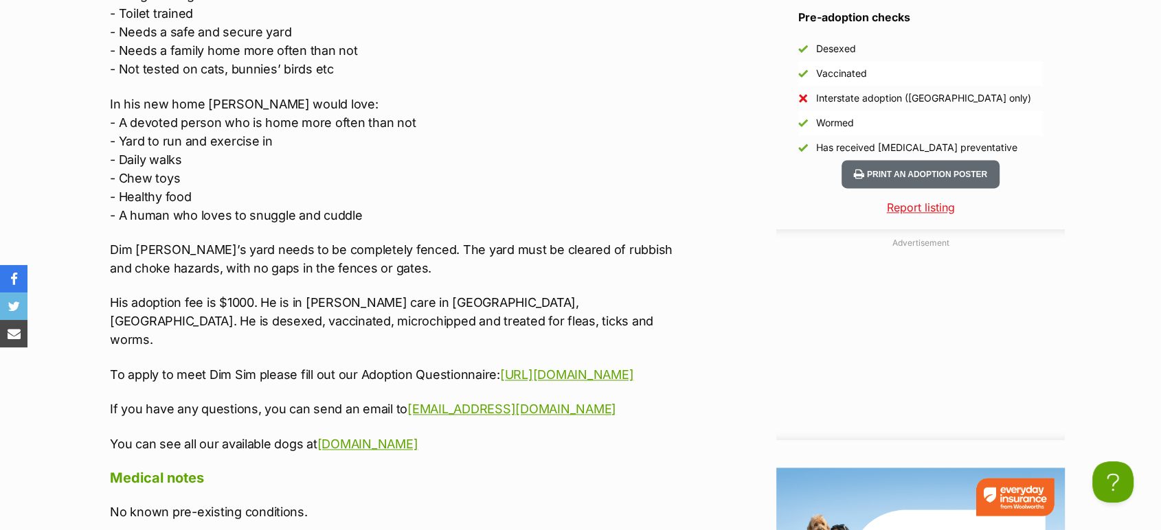
click at [539, 435] on p "You can see all our available dogs at www.dogrescuenewcastle.com.au" at bounding box center [394, 444] width 568 height 19
drag, startPoint x: 535, startPoint y: 421, endPoint x: 80, endPoint y: 226, distance: 495.4
click at [80, 226] on div "Donate to Dim Sim - 10 Month Old Pomeranian X Spitz Donate to Dim Sim - 10 Mont…" at bounding box center [581, 476] width 1010 height 2185
copy div "Dim Sim’s yard needs to be completely fenced. The yard must be cleared of rubbi…"
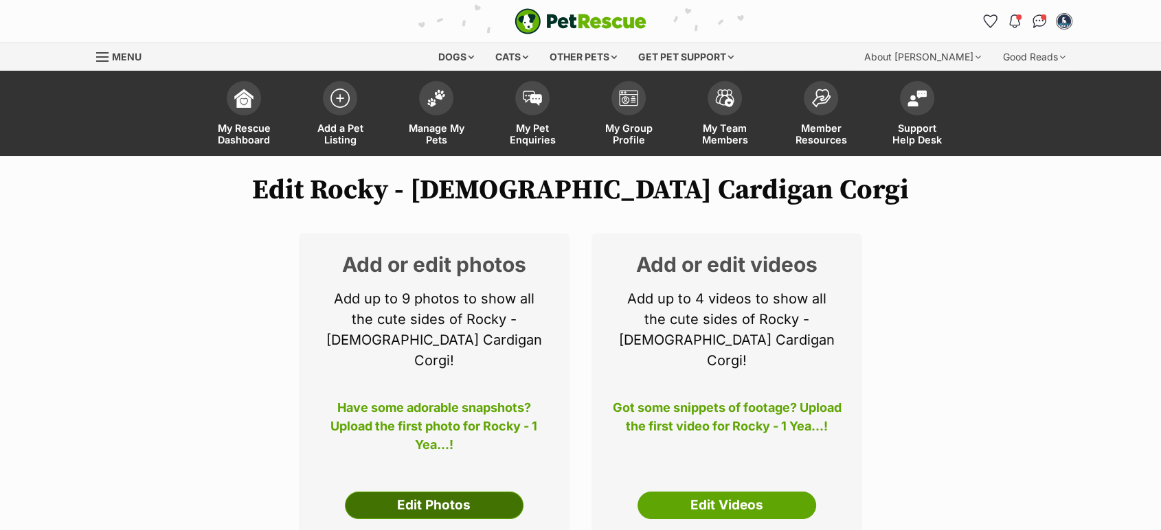
click at [438, 492] on link "Edit Photos" at bounding box center [434, 505] width 179 height 27
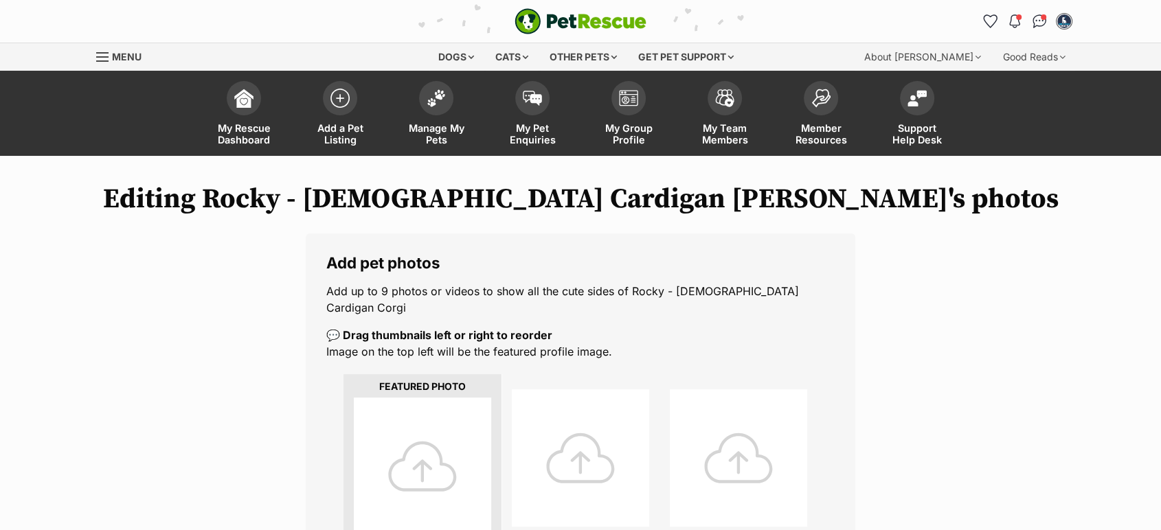
click at [422, 454] on div at bounding box center [422, 466] width 137 height 137
click at [429, 447] on div at bounding box center [422, 466] width 137 height 137
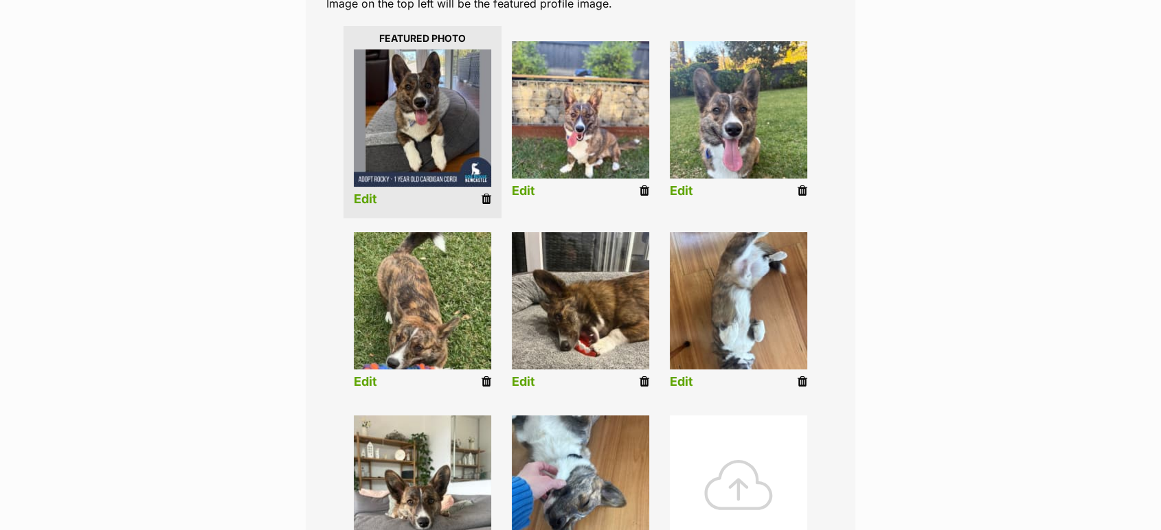
scroll to position [346, 0]
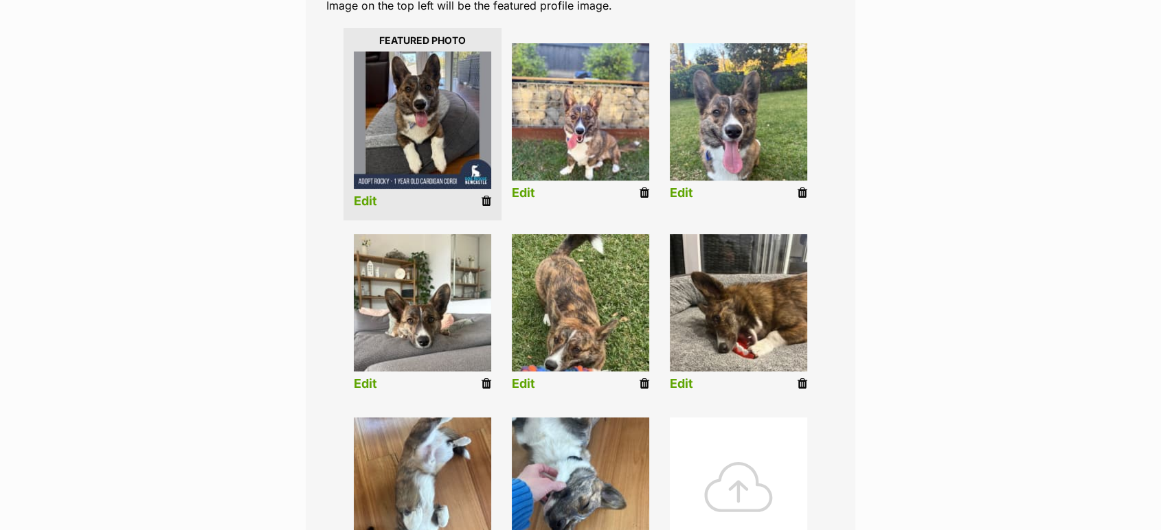
click at [584, 471] on img at bounding box center [580, 486] width 137 height 137
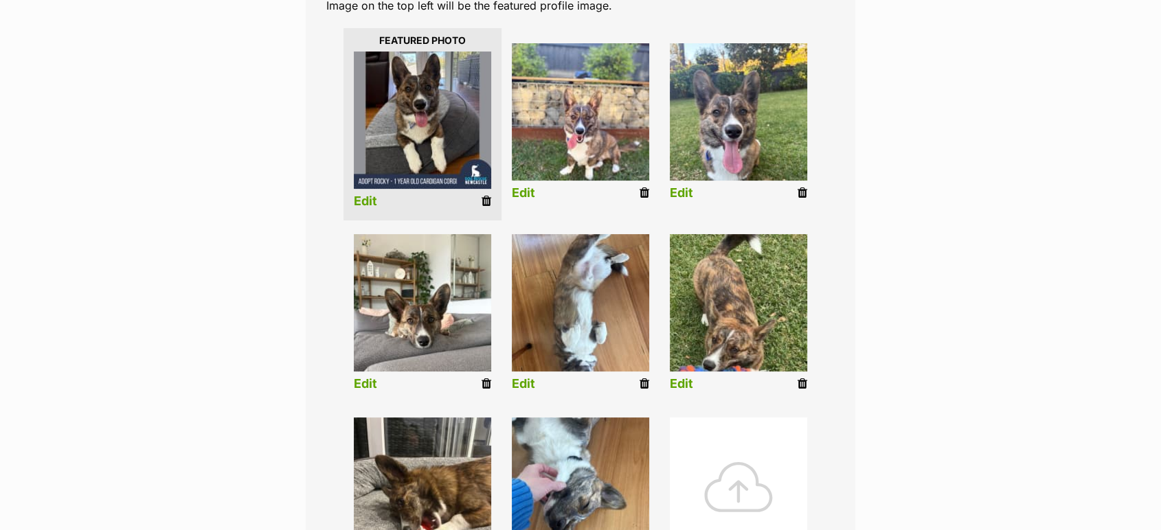
scroll to position [837, 0]
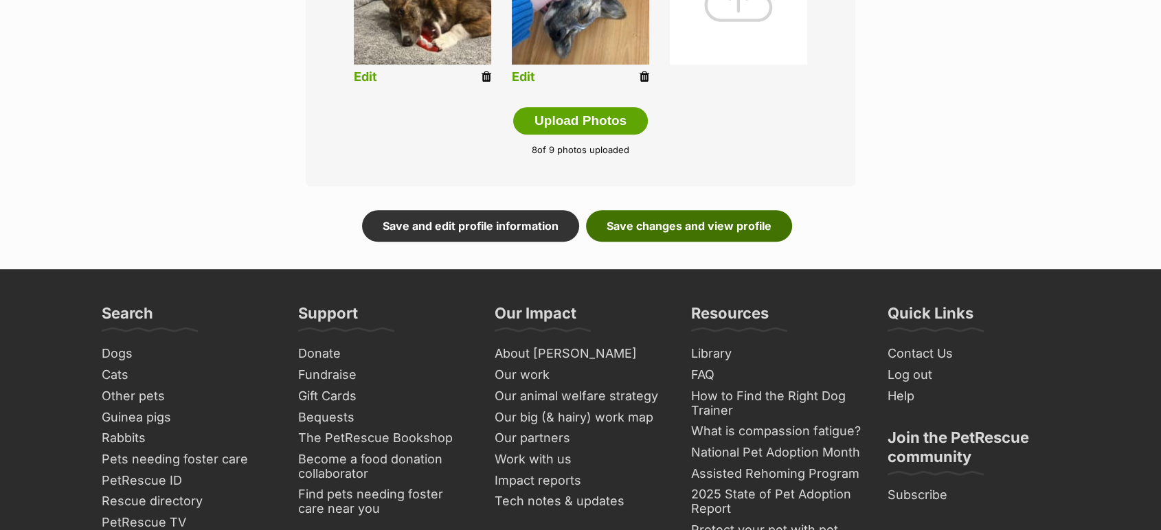
click at [741, 210] on link "Save changes and view profile" at bounding box center [689, 226] width 206 height 32
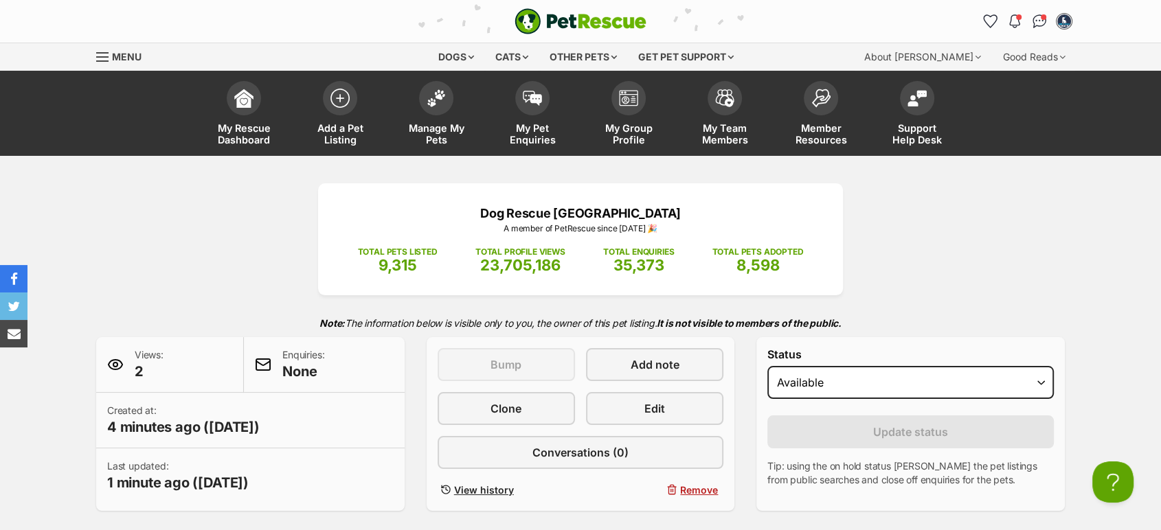
click at [671, 427] on div "This listing can be bumped in 7 days Bump Add note Clone Edit Conversations (0)…" at bounding box center [581, 424] width 287 height 152
click at [667, 401] on link "Edit" at bounding box center [654, 408] width 137 height 33
